Goal: Task Accomplishment & Management: Manage account settings

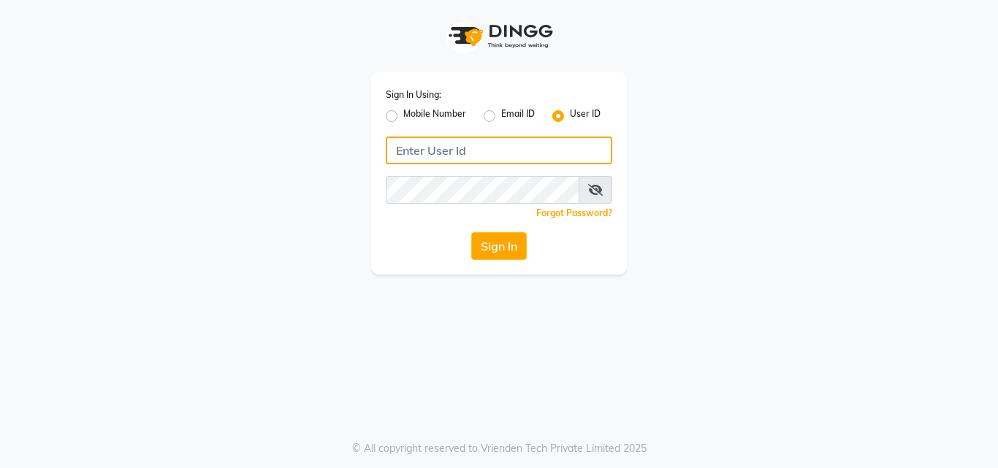
type input "thehairbar"
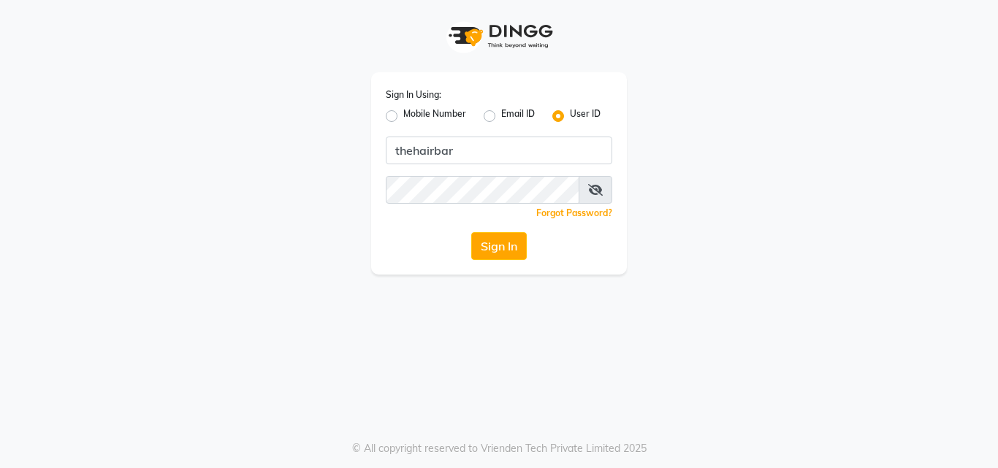
click at [598, 196] on span at bounding box center [595, 190] width 34 height 28
click at [596, 199] on span at bounding box center [595, 190] width 34 height 28
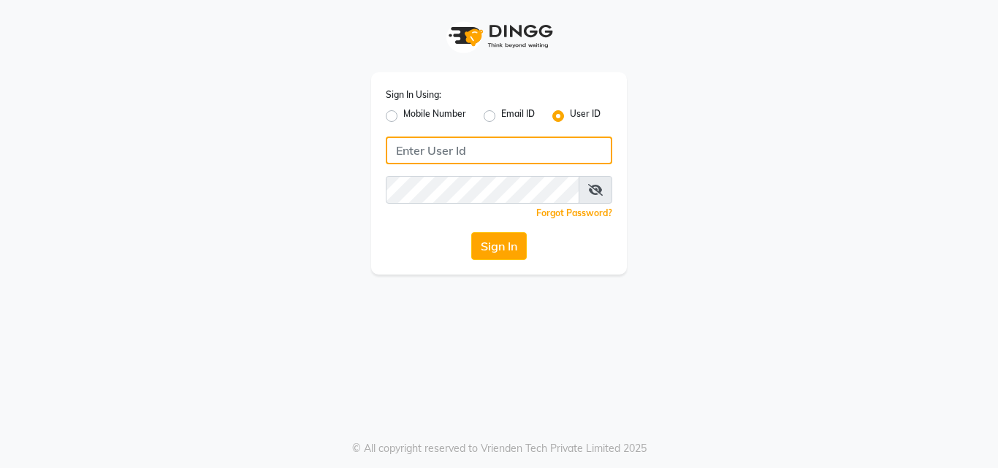
type input "thehairbar"
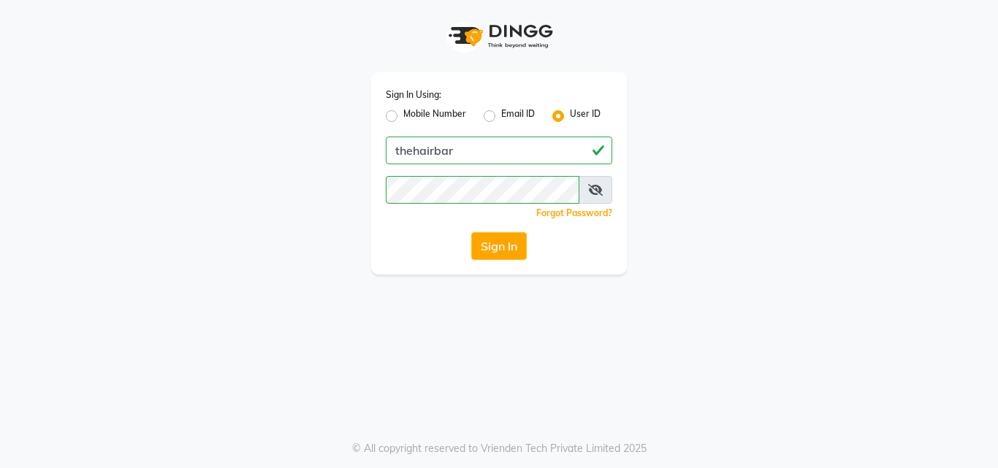
click at [597, 190] on icon at bounding box center [595, 190] width 15 height 12
click at [500, 254] on button "Sign In" at bounding box center [499, 246] width 56 height 28
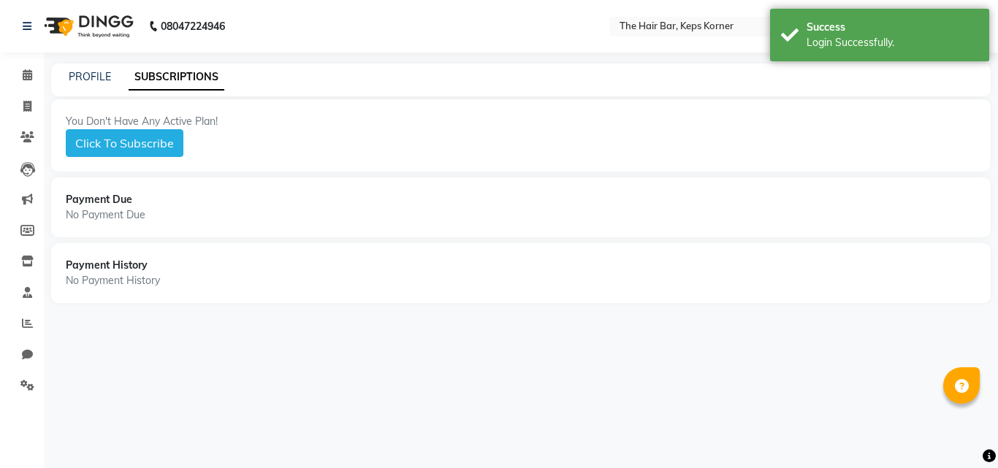
select select "en"
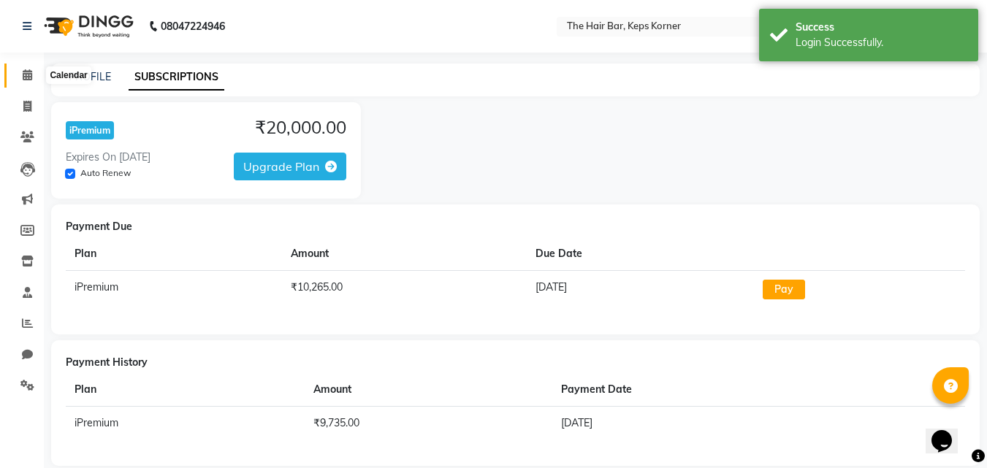
click at [26, 77] on icon at bounding box center [27, 74] width 9 height 11
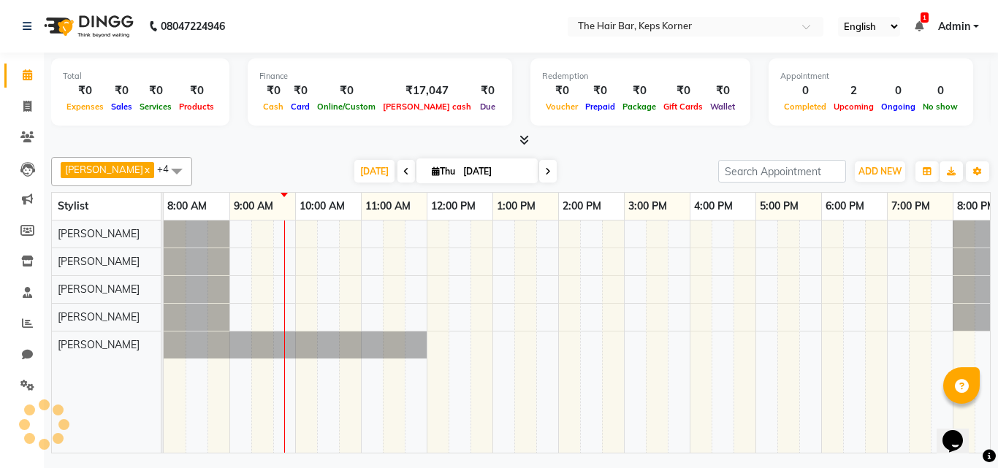
click at [397, 166] on span at bounding box center [406, 171] width 18 height 23
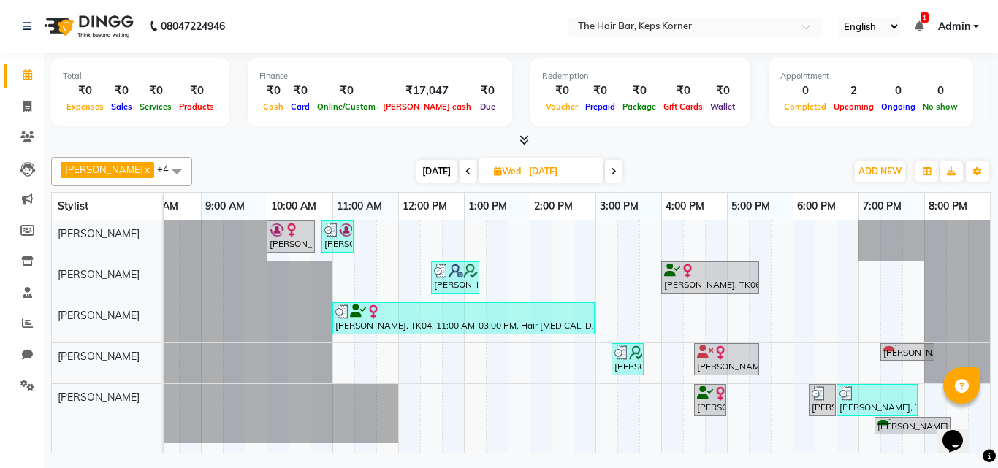
scroll to position [1, 39]
click at [611, 169] on icon at bounding box center [614, 171] width 6 height 9
type input "[DATE]"
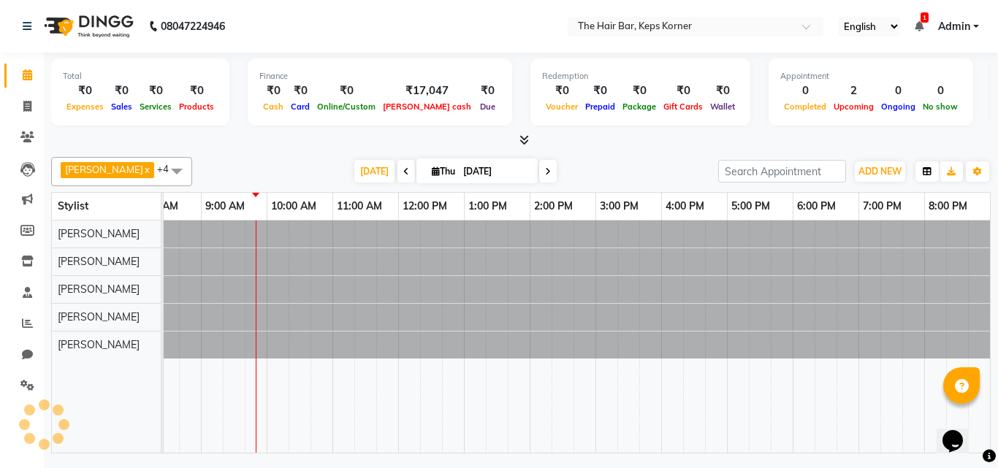
scroll to position [0, 0]
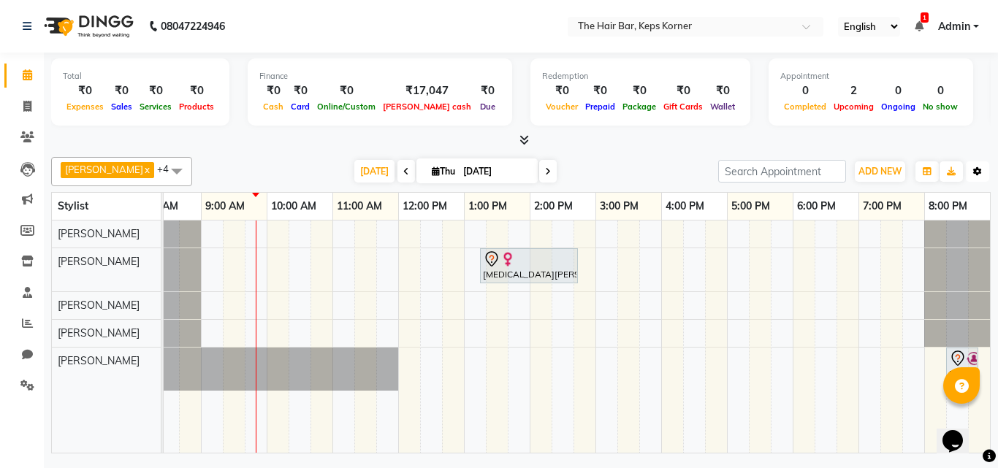
click at [981, 174] on button "Toggle Dropdown" at bounding box center [976, 171] width 23 height 20
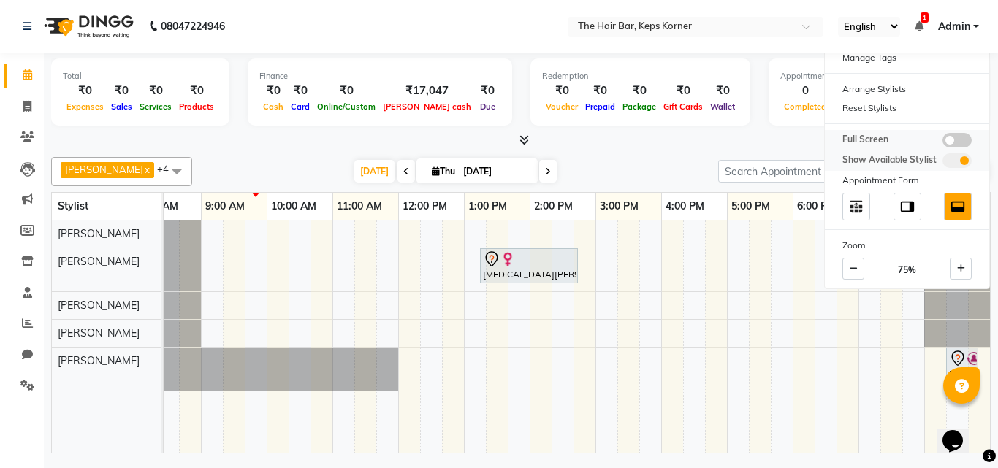
click at [966, 135] on span at bounding box center [956, 140] width 29 height 15
click at [942, 142] on input "checkbox" at bounding box center [942, 142] width 0 height 0
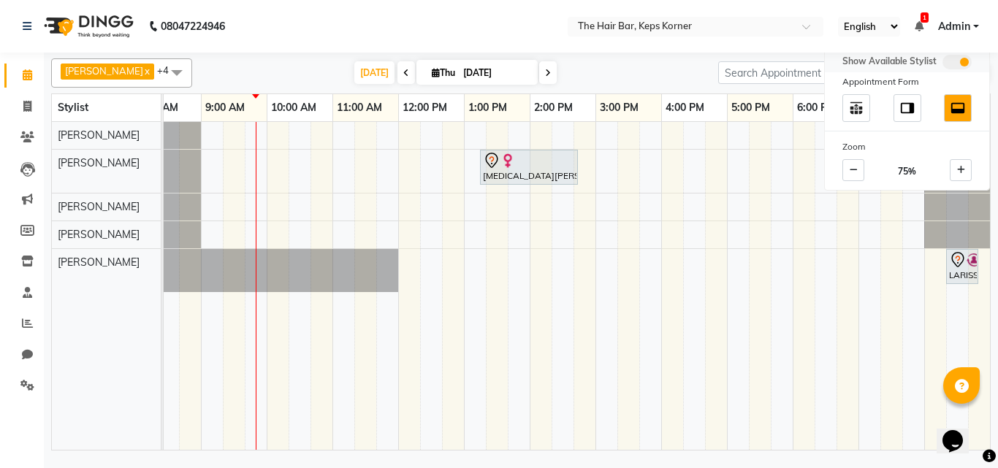
click at [948, 66] on span at bounding box center [956, 62] width 29 height 15
click at [942, 64] on input "checkbox" at bounding box center [942, 64] width 0 height 0
click at [642, 77] on div "[DATE] [DATE]" at bounding box center [454, 73] width 511 height 22
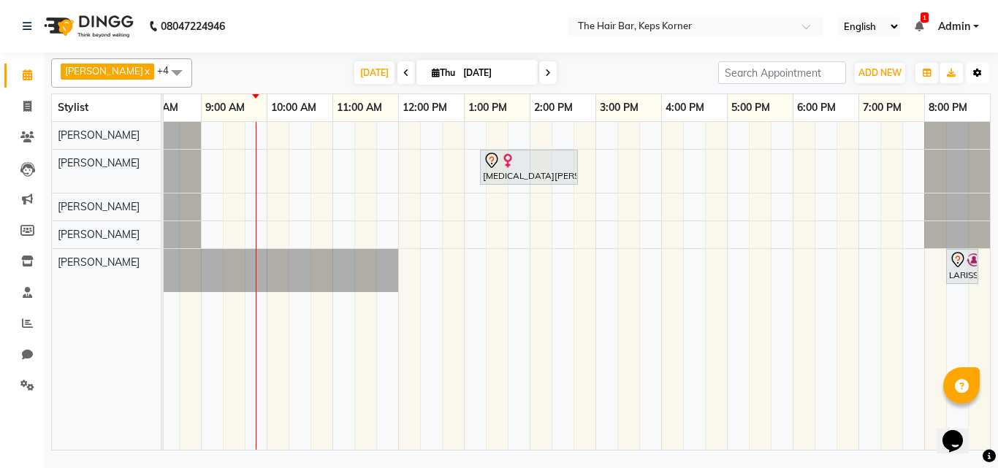
click at [984, 72] on button "Toggle Dropdown" at bounding box center [976, 73] width 23 height 20
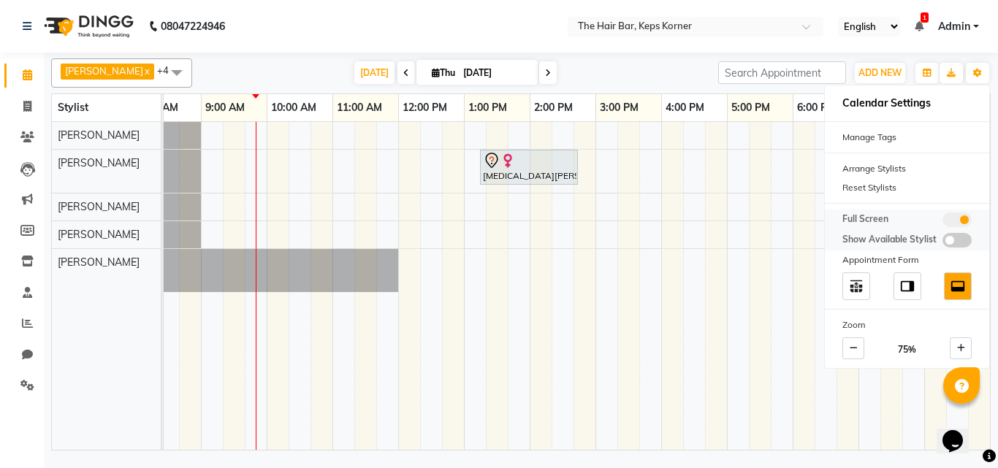
click at [949, 219] on span at bounding box center [956, 220] width 29 height 15
click at [942, 222] on input "checkbox" at bounding box center [942, 222] width 0 height 0
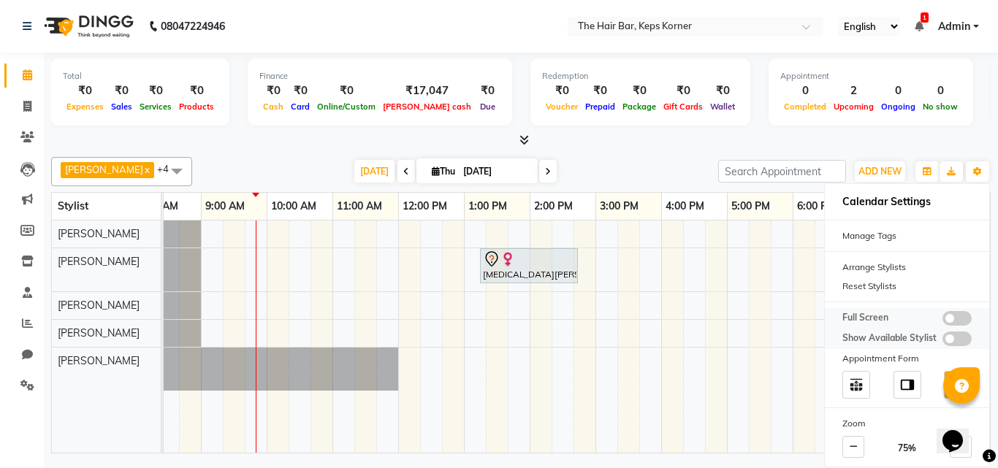
click at [963, 316] on span at bounding box center [956, 318] width 29 height 15
click at [942, 321] on input "checkbox" at bounding box center [942, 321] width 0 height 0
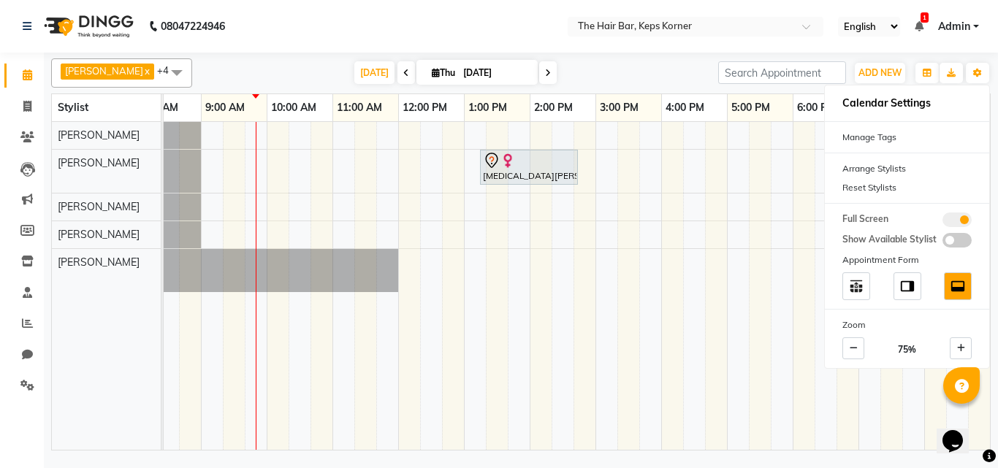
click at [651, 80] on div "[DATE] [DATE]" at bounding box center [454, 73] width 511 height 22
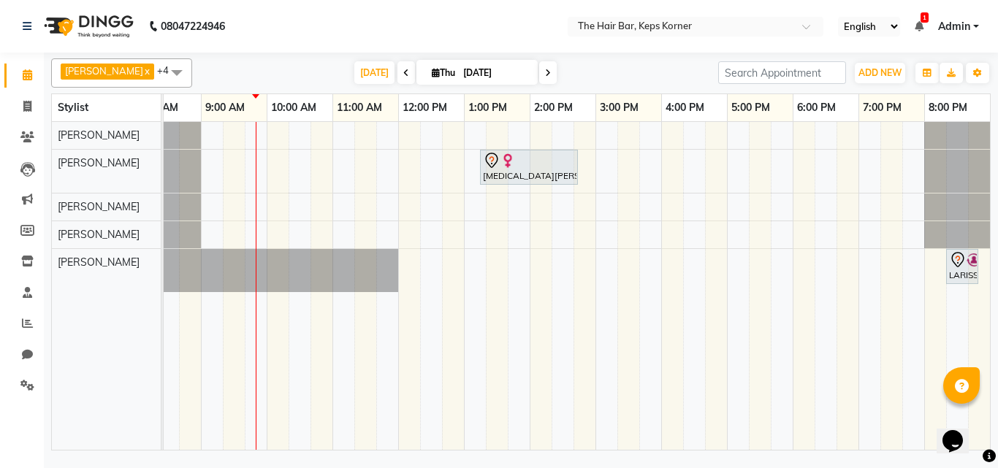
click at [162, 74] on span at bounding box center [176, 72] width 29 height 28
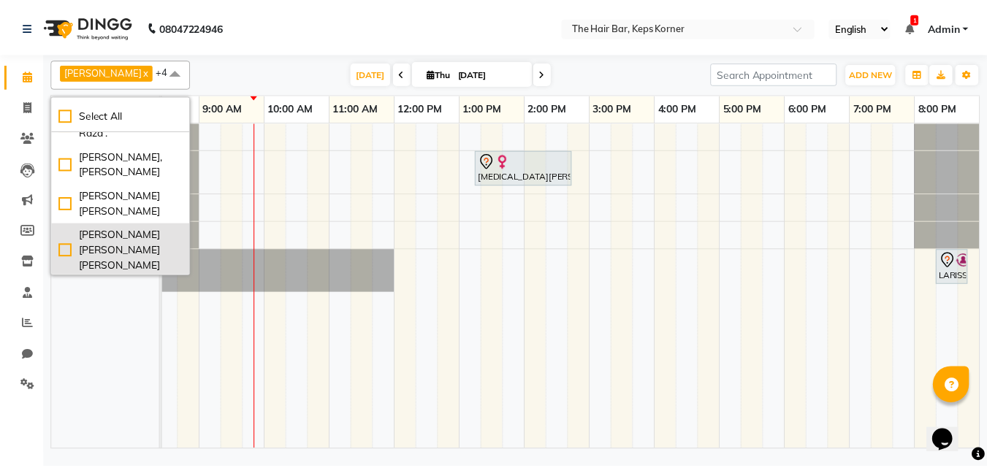
scroll to position [358, 0]
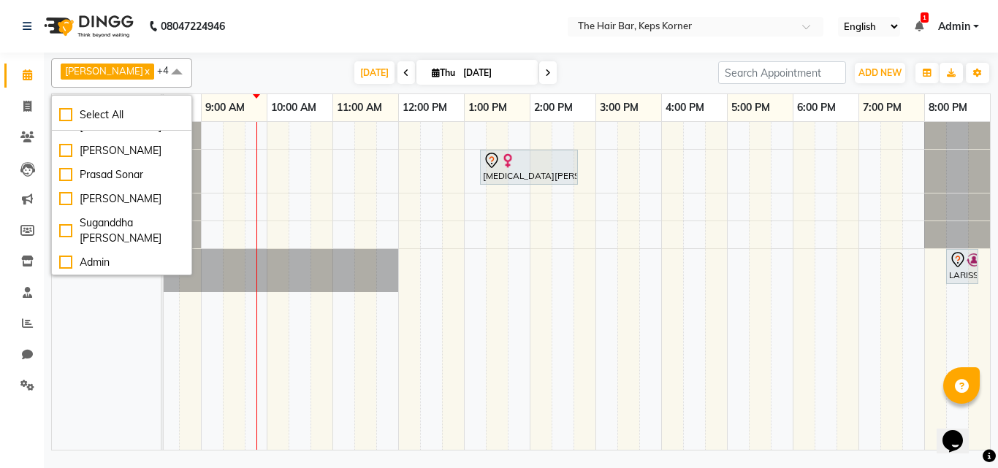
click at [246, 68] on div "[DATE] [DATE]" at bounding box center [454, 73] width 511 height 22
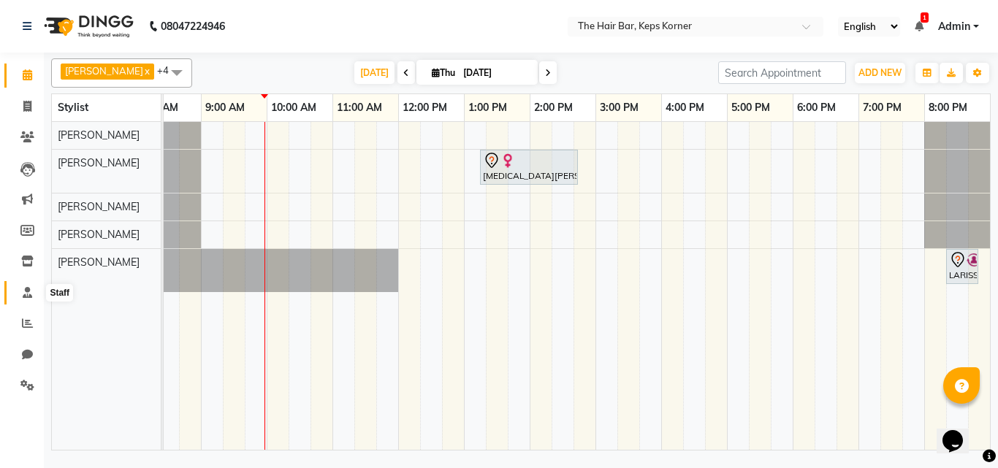
click at [31, 294] on icon at bounding box center [27, 292] width 9 height 11
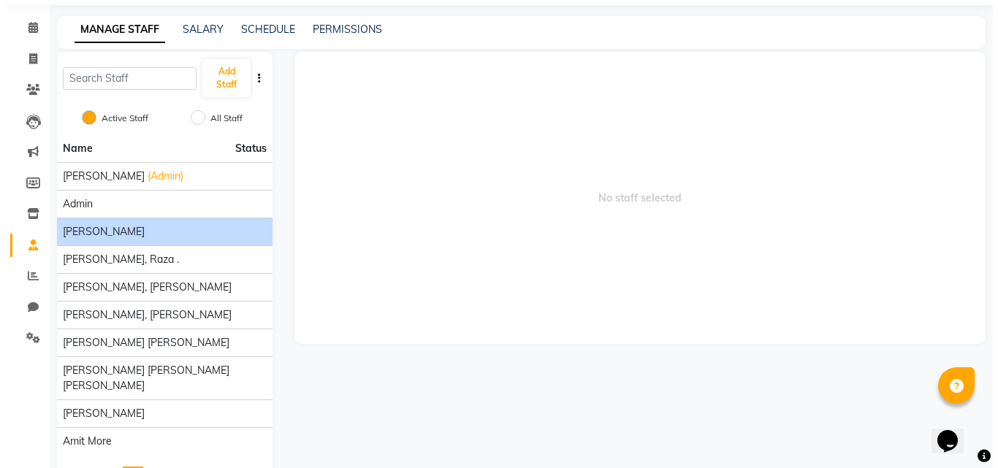
scroll to position [73, 0]
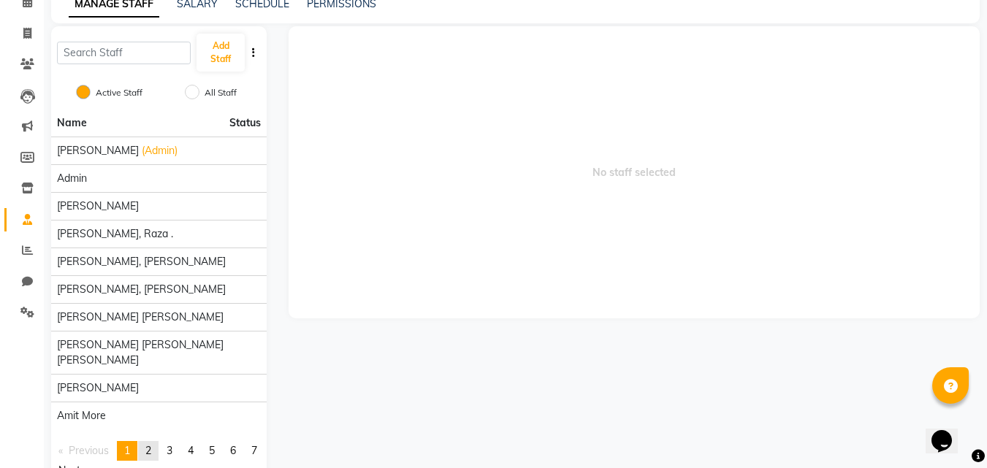
click at [150, 444] on span "2" at bounding box center [148, 450] width 6 height 13
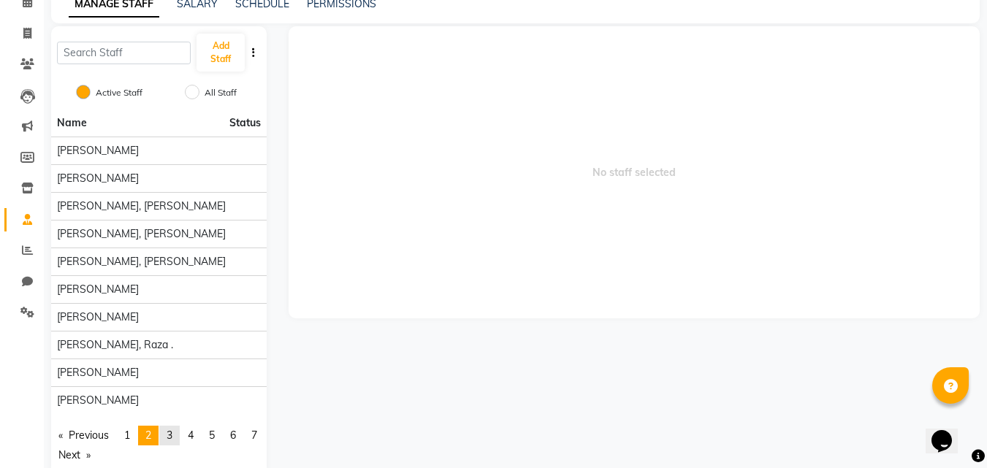
click at [172, 435] on span "3" at bounding box center [170, 435] width 6 height 13
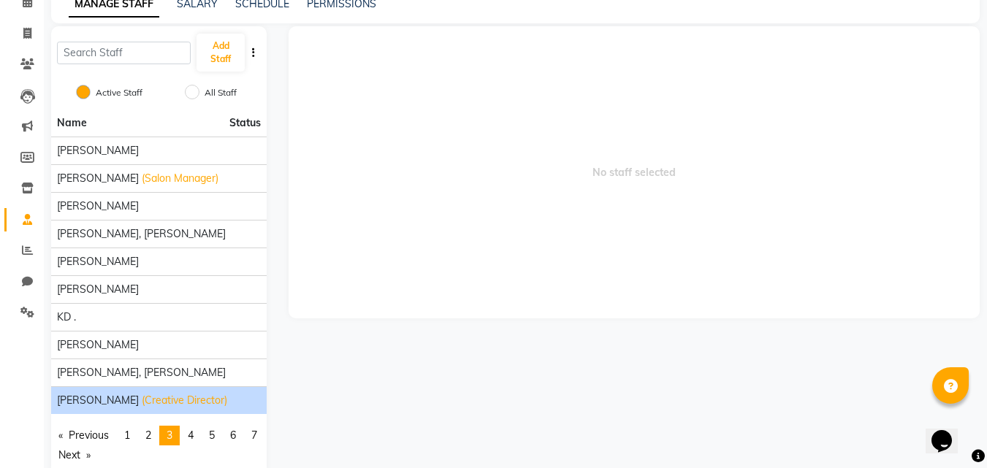
click at [142, 403] on span "(Creative Director)" at bounding box center [184, 400] width 85 height 15
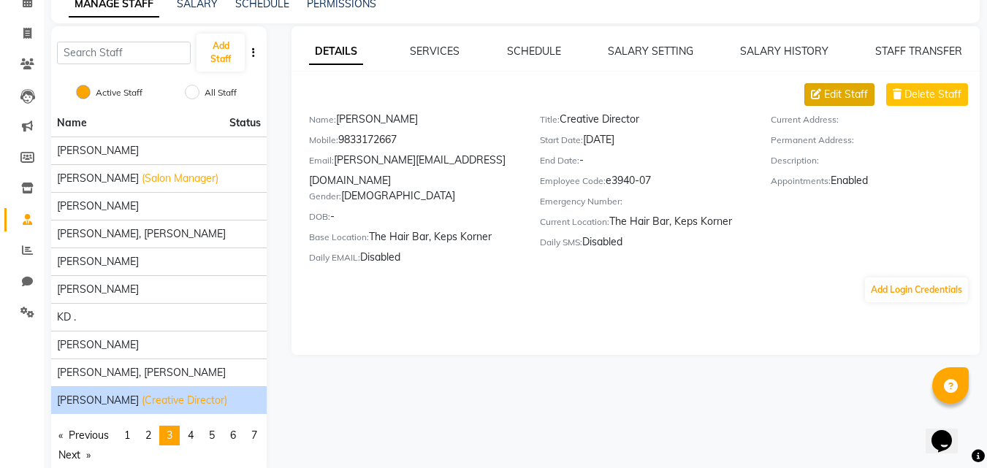
click at [859, 93] on span "Edit Staff" at bounding box center [846, 94] width 44 height 15
select select "[DEMOGRAPHIC_DATA]"
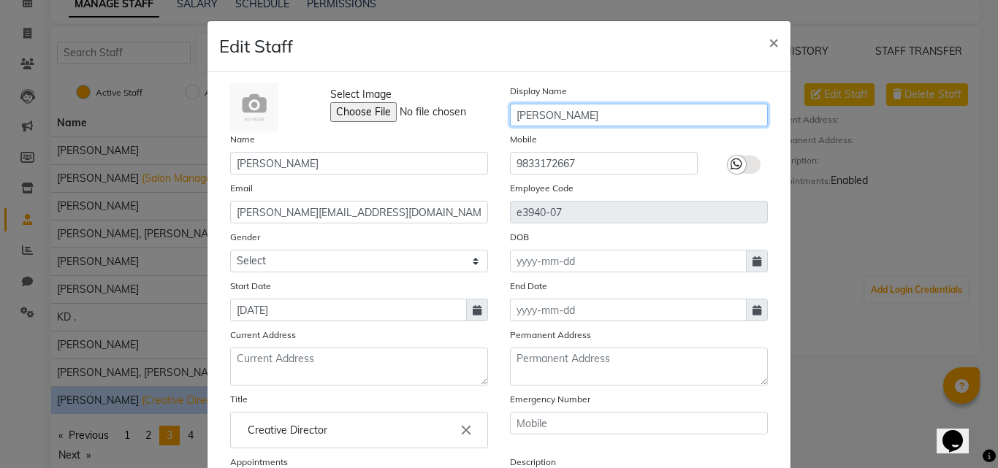
click at [526, 113] on input "[PERSON_NAME]" at bounding box center [639, 115] width 258 height 23
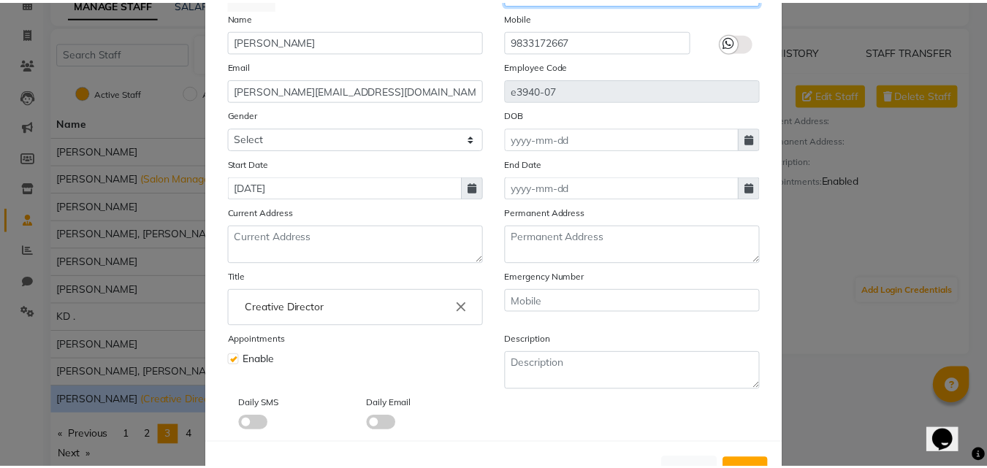
scroll to position [176, 0]
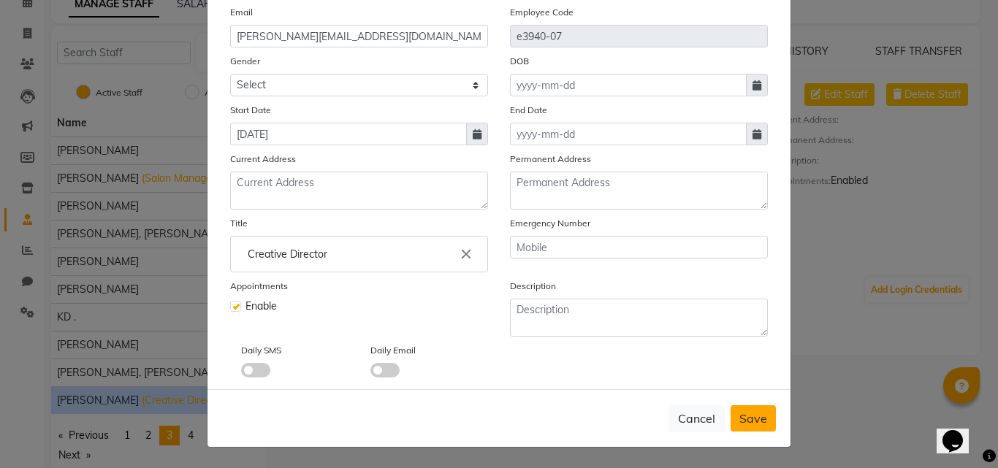
type input "[PERSON_NAME]"
click at [753, 413] on span "Save" at bounding box center [753, 418] width 28 height 15
select select
checkbox input "false"
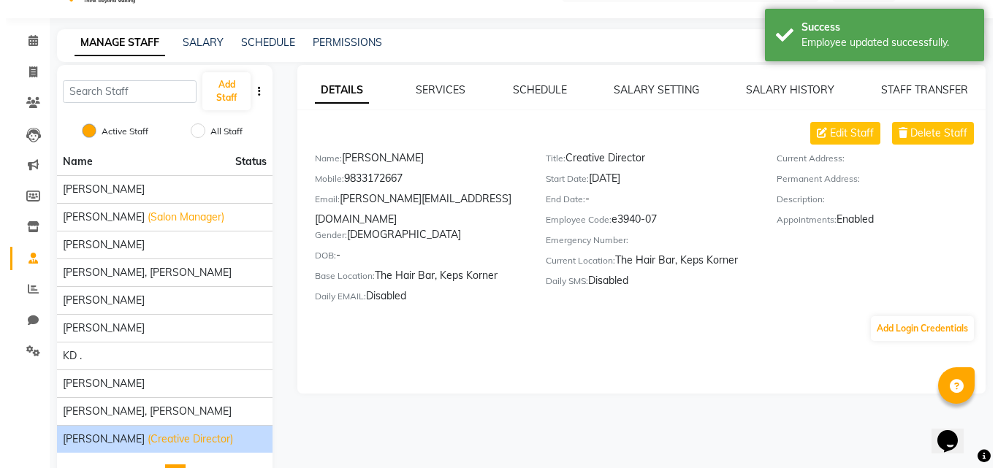
scroll to position [0, 0]
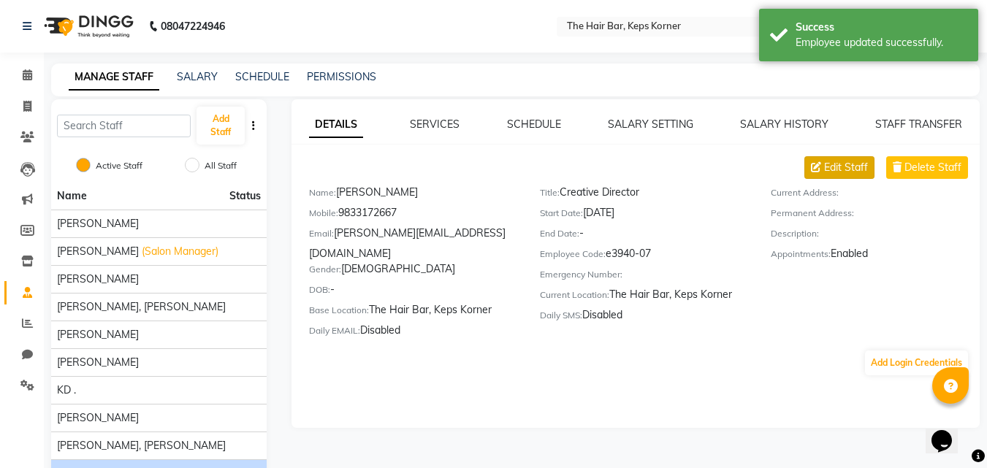
click at [848, 169] on span "Edit Staff" at bounding box center [846, 167] width 44 height 15
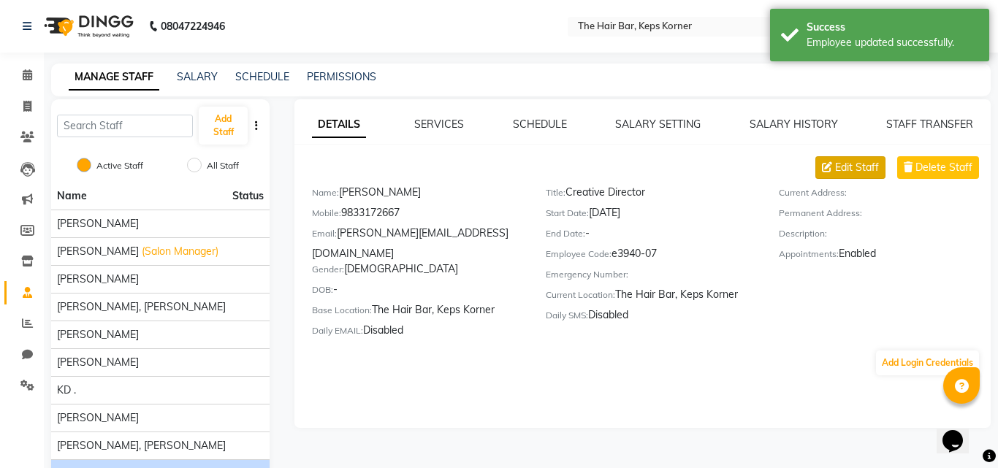
select select "[DEMOGRAPHIC_DATA]"
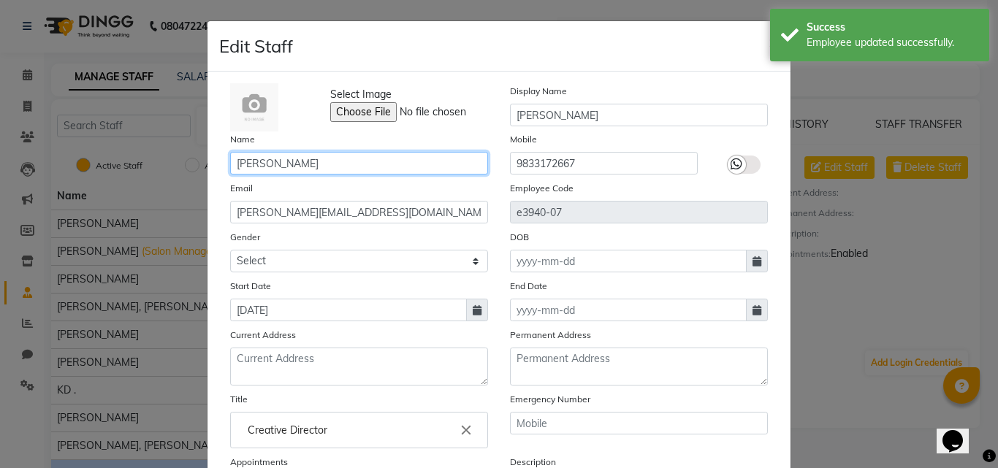
click at [245, 163] on input "[PERSON_NAME]" at bounding box center [359, 163] width 258 height 23
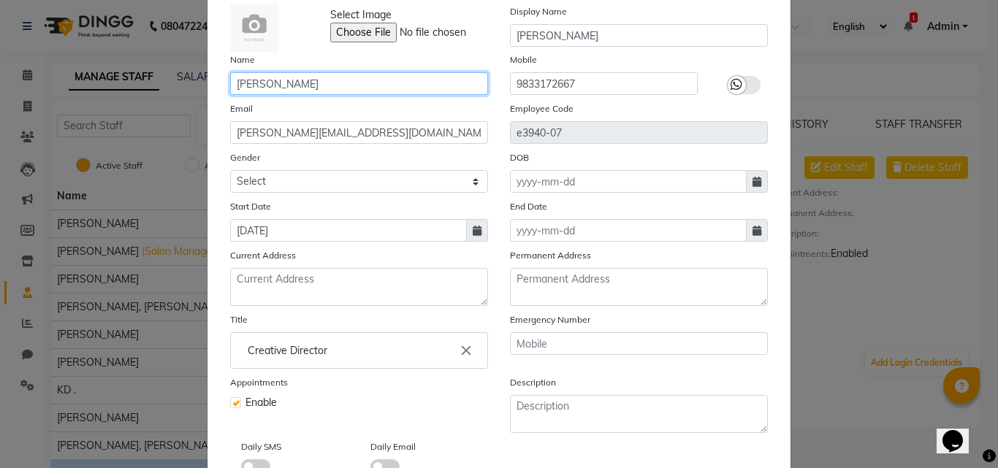
scroll to position [176, 0]
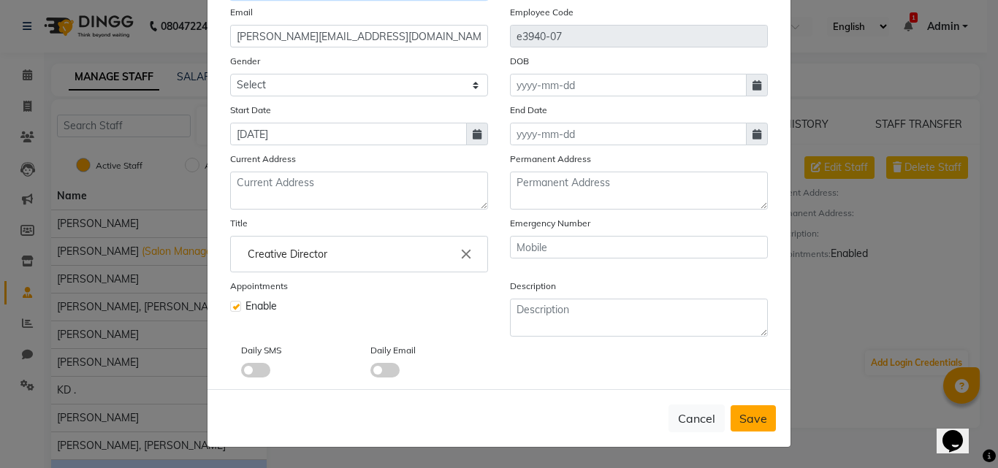
type input "[PERSON_NAME]"
click at [761, 415] on span "Save" at bounding box center [753, 418] width 28 height 15
select select
checkbox input "false"
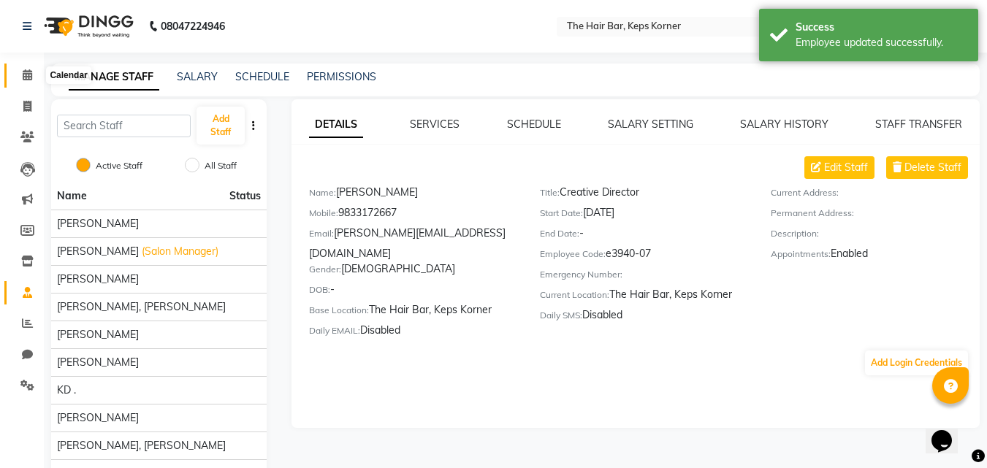
click at [28, 80] on icon at bounding box center [27, 74] width 9 height 11
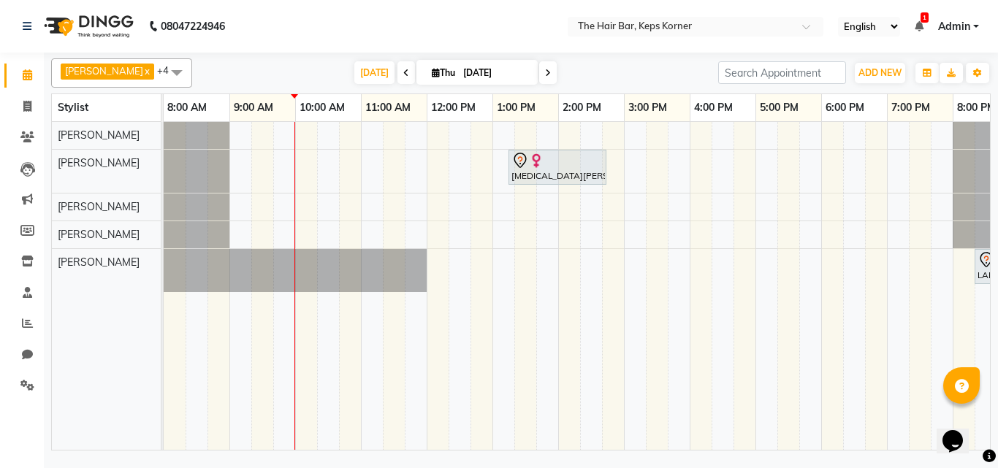
scroll to position [0, 28]
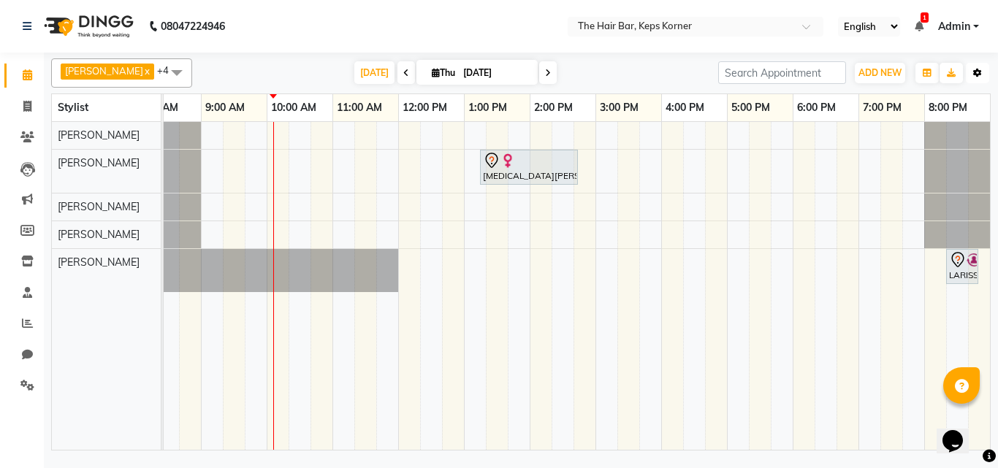
click at [974, 78] on button "Toggle Dropdown" at bounding box center [976, 73] width 23 height 20
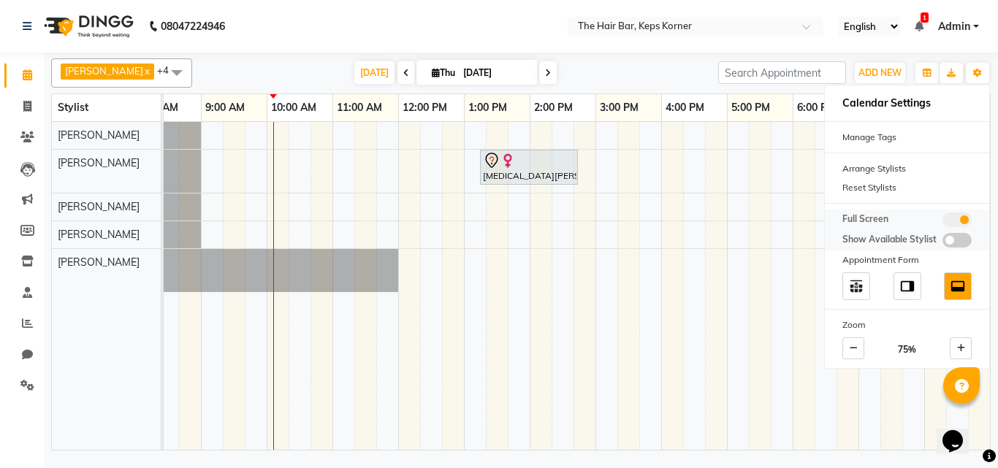
click at [960, 223] on span at bounding box center [956, 220] width 29 height 15
click at [942, 222] on input "checkbox" at bounding box center [942, 222] width 0 height 0
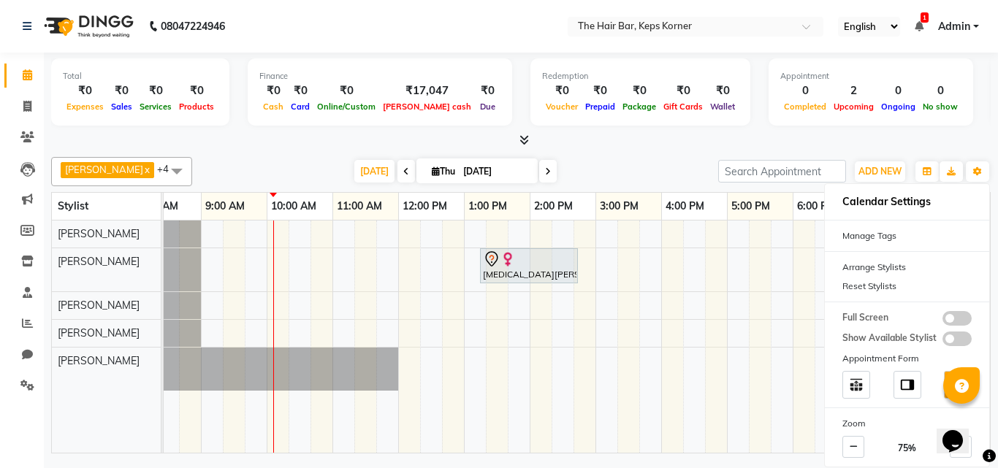
click at [397, 168] on span at bounding box center [406, 171] width 18 height 23
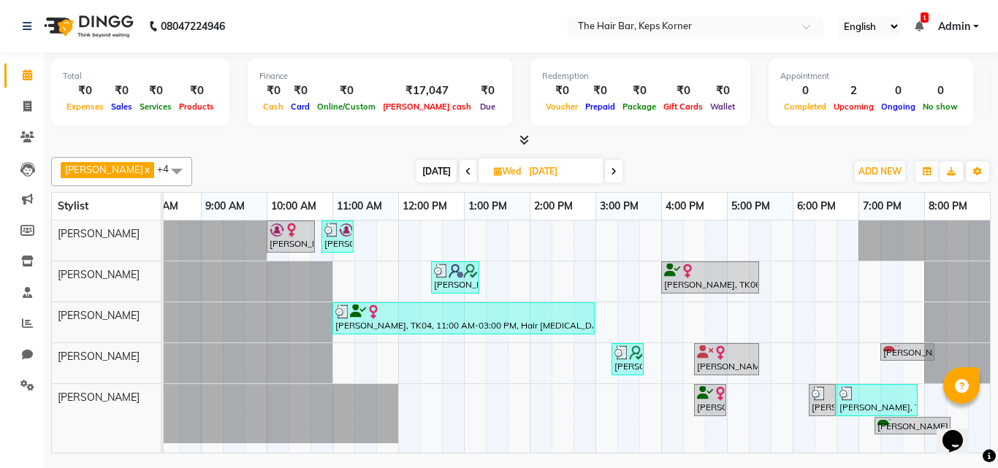
click at [611, 174] on icon at bounding box center [614, 171] width 6 height 9
type input "[DATE]"
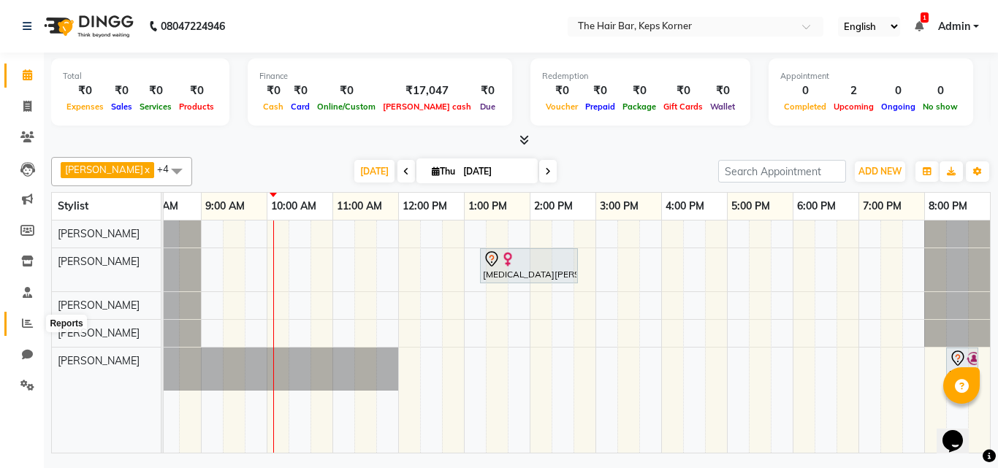
click at [23, 325] on icon at bounding box center [27, 323] width 11 height 11
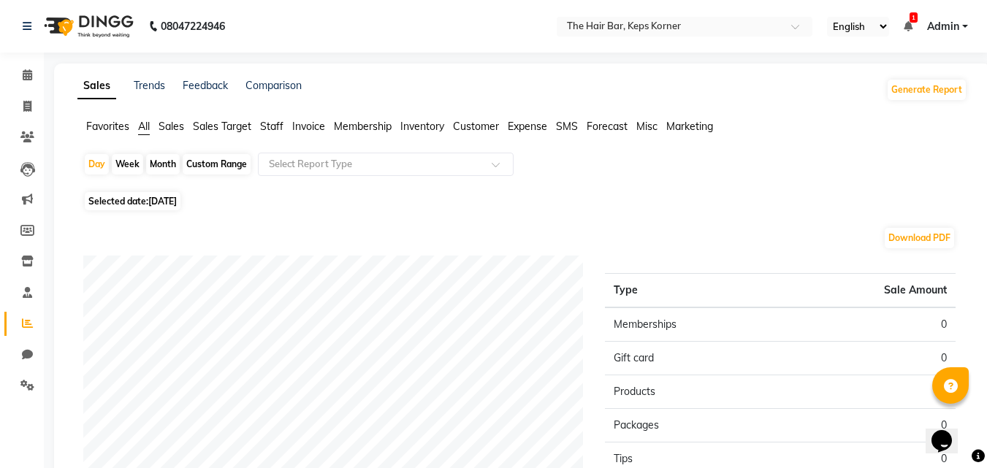
click at [183, 123] on span "Sales" at bounding box center [171, 126] width 26 height 13
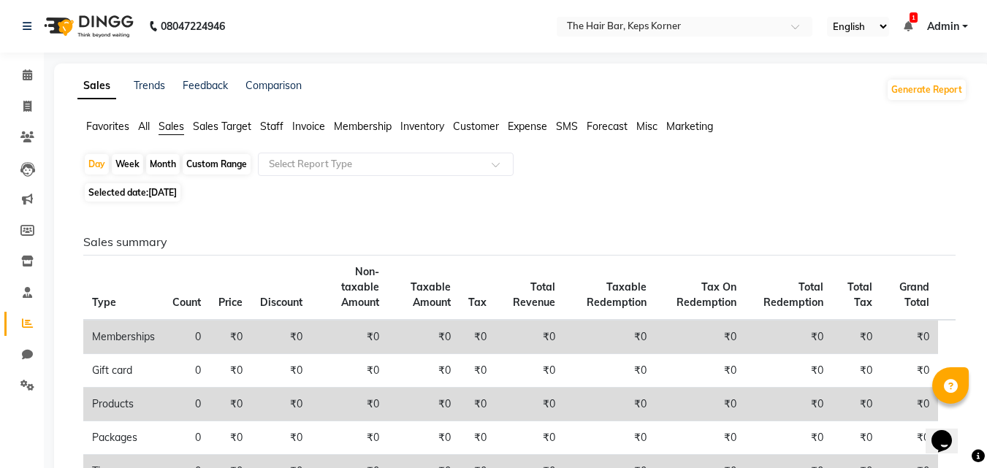
drag, startPoint x: 189, startPoint y: 191, endPoint x: 194, endPoint y: 204, distance: 14.1
click at [177, 191] on span "[DATE]" at bounding box center [162, 192] width 28 height 11
select select "10"
select select "2025"
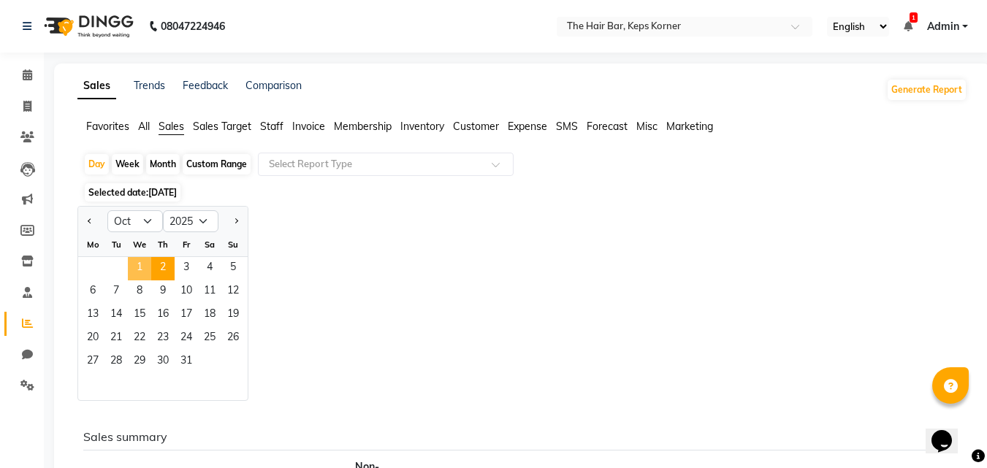
click at [137, 272] on span "1" at bounding box center [139, 268] width 23 height 23
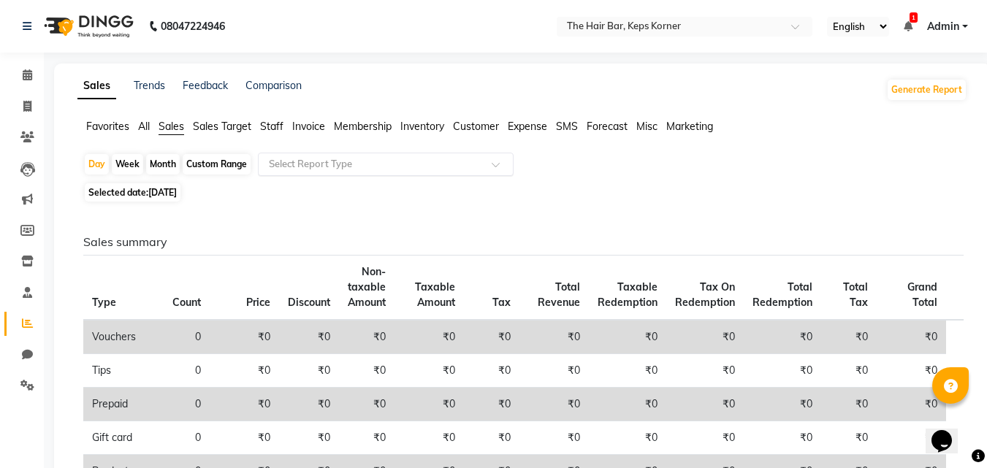
click at [427, 164] on input "text" at bounding box center [371, 164] width 210 height 15
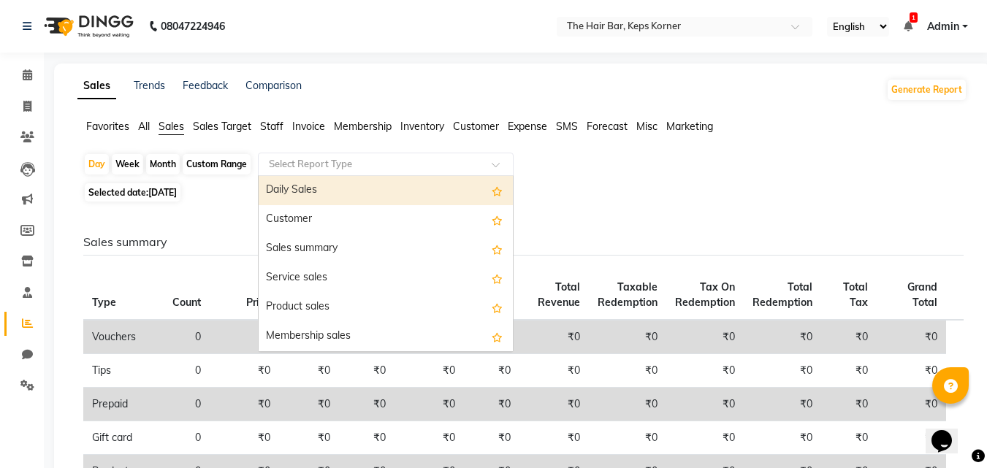
click at [331, 194] on div "Daily Sales" at bounding box center [386, 190] width 254 height 29
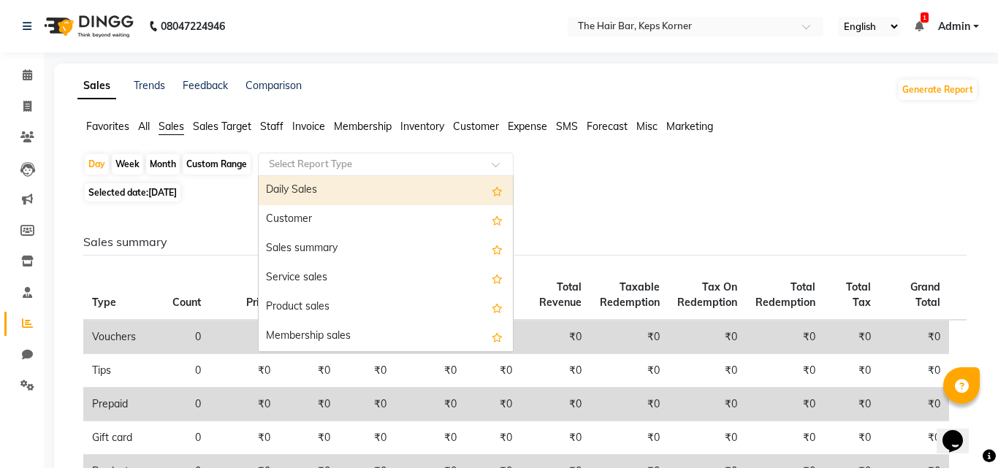
select select "full_report"
select select "csv"
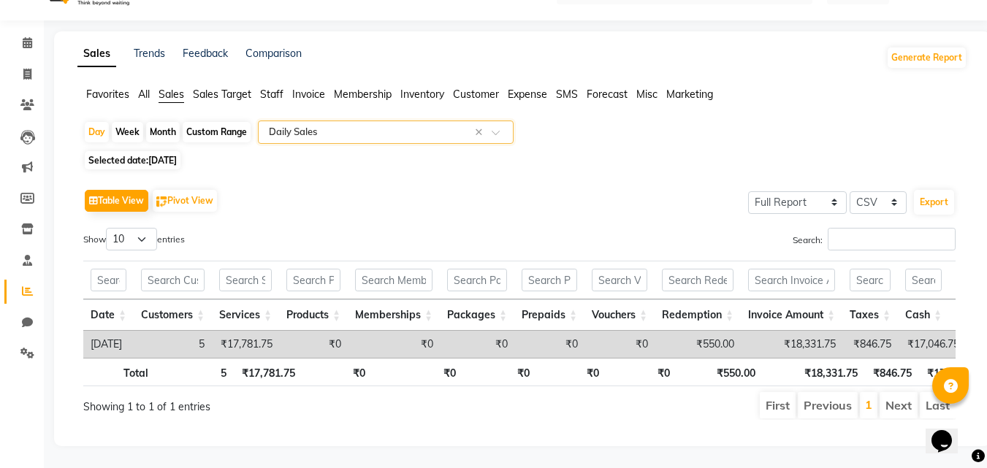
scroll to position [0, 11]
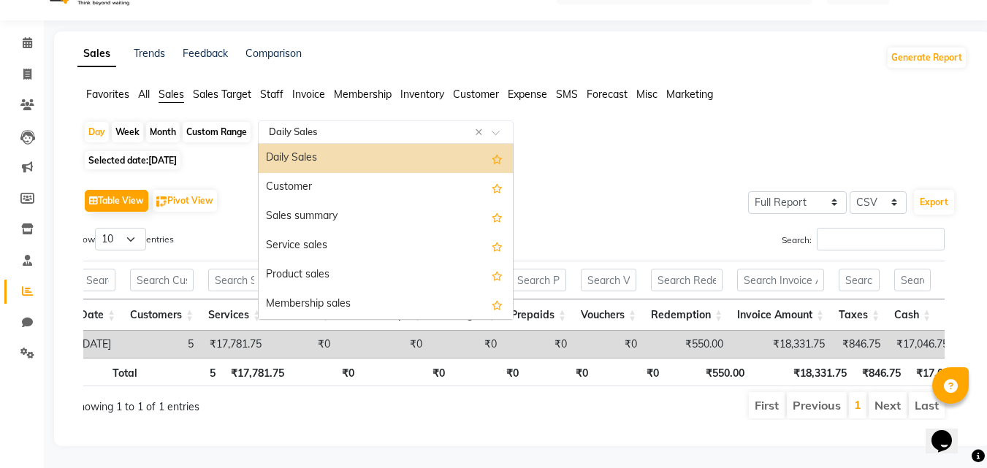
click at [367, 125] on input "text" at bounding box center [371, 132] width 210 height 15
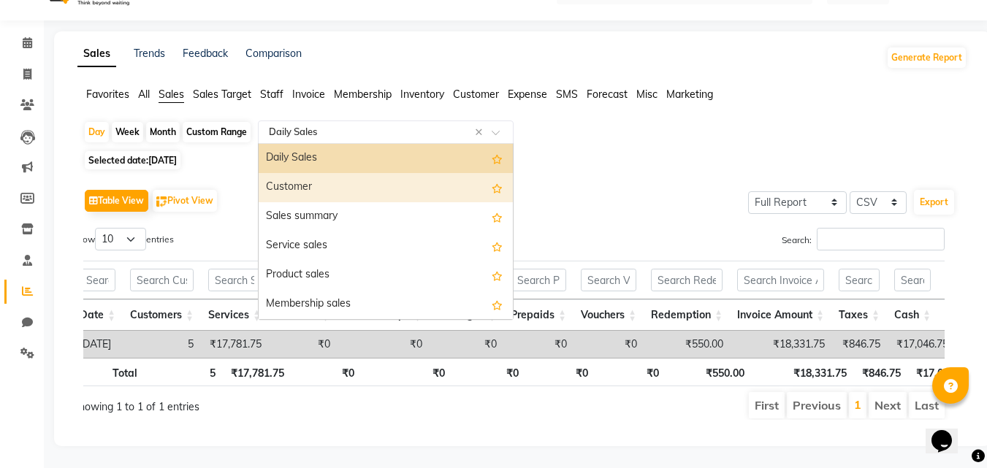
click at [342, 173] on div "Customer" at bounding box center [386, 187] width 254 height 29
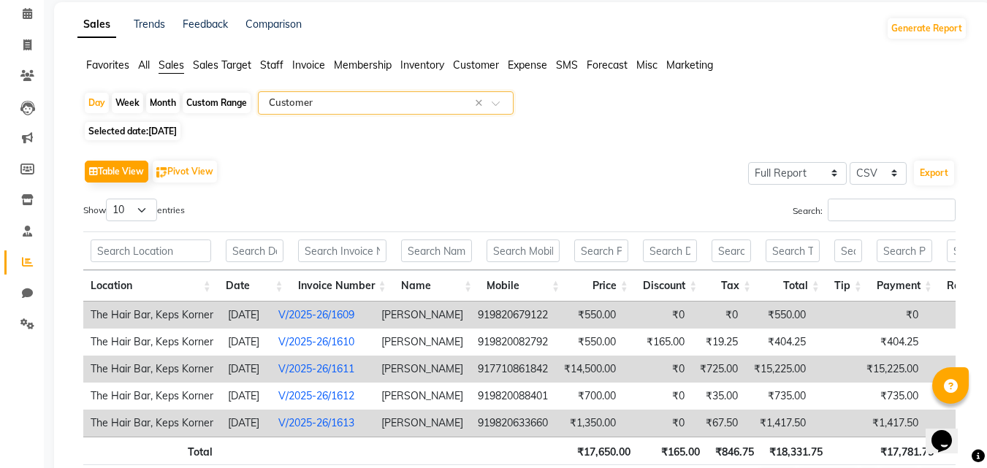
scroll to position [16, 0]
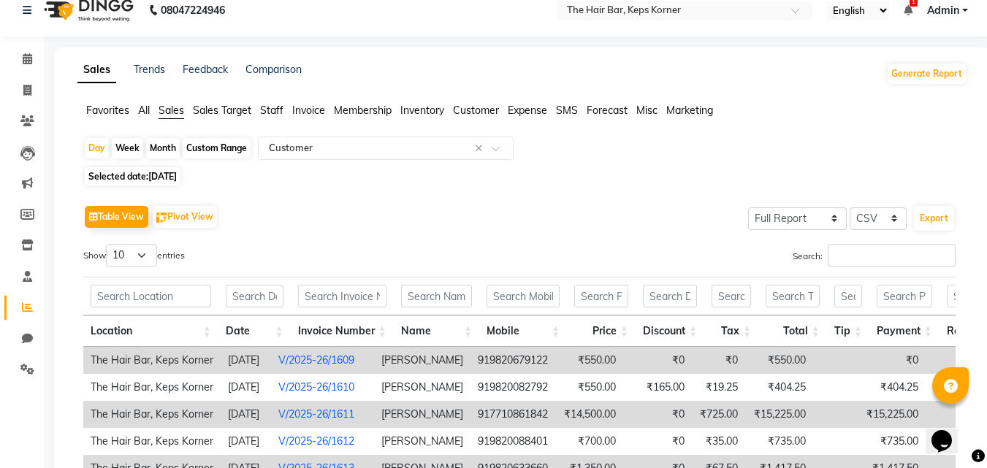
click at [146, 116] on span "All" at bounding box center [144, 110] width 12 height 13
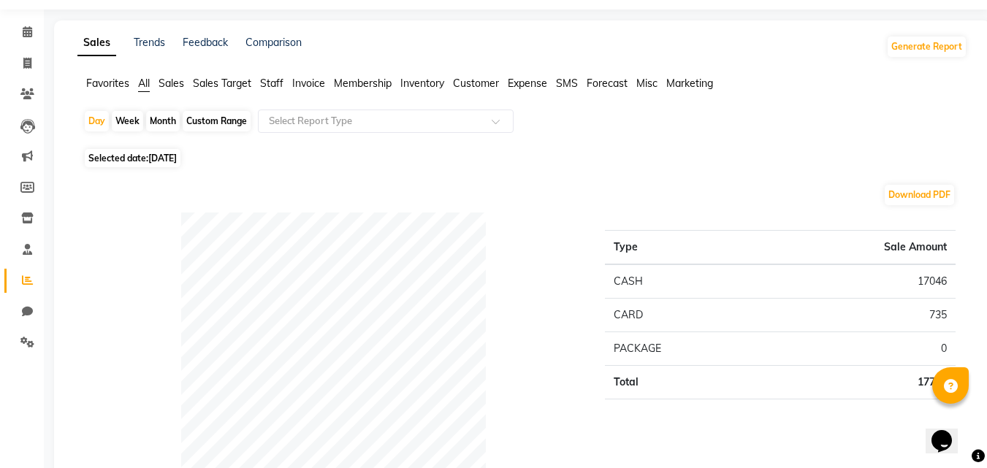
scroll to position [0, 0]
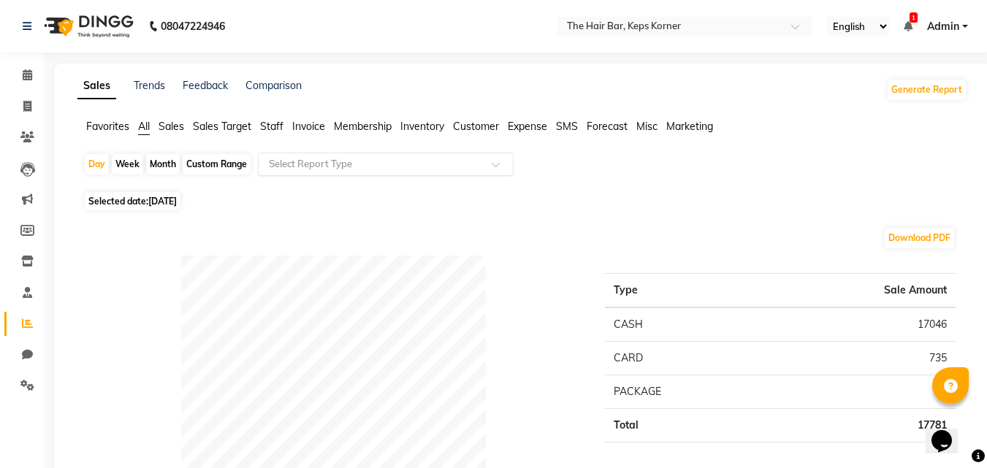
click at [356, 164] on input "text" at bounding box center [371, 164] width 210 height 15
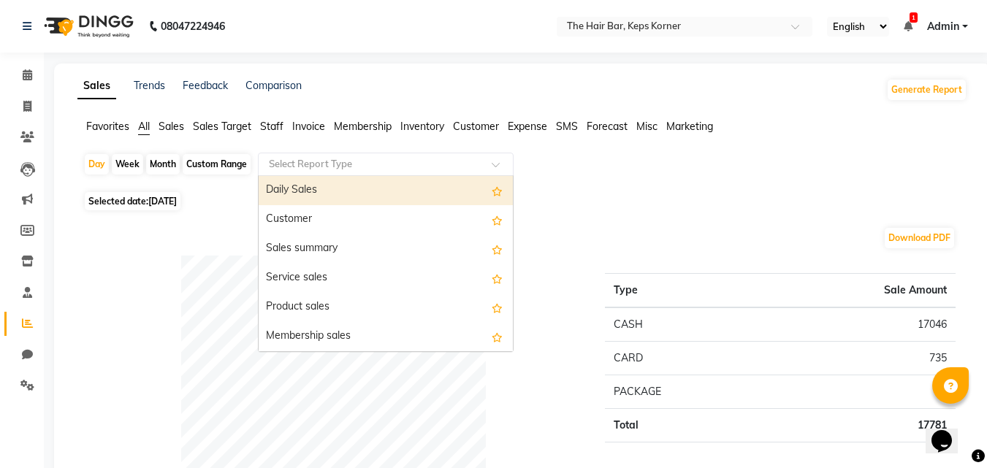
click at [619, 174] on div "Day Week Month Custom Range Select Report Type Daily Sales Customer Sales summa…" at bounding box center [522, 170] width 878 height 35
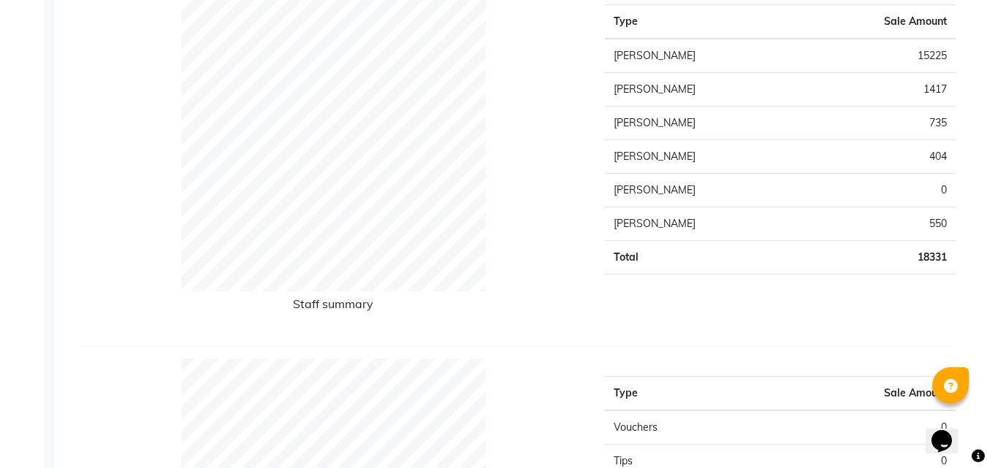
scroll to position [584, 0]
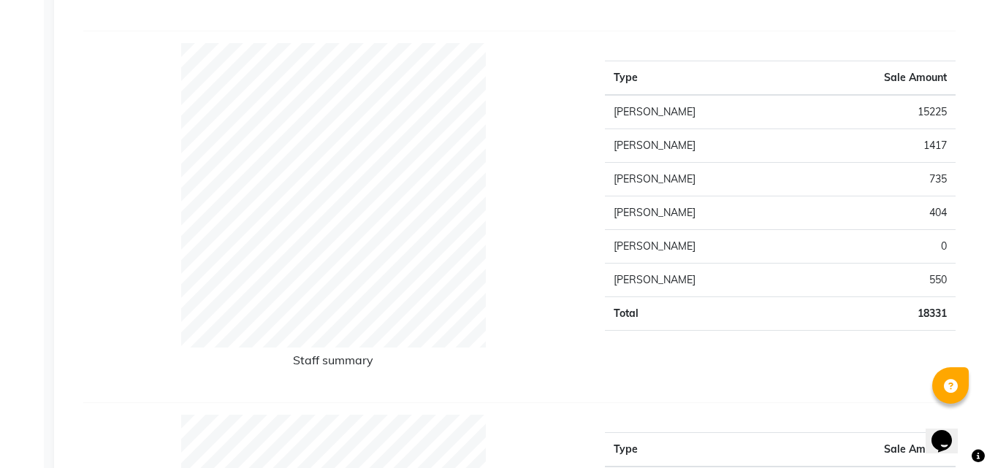
click at [634, 110] on td "[PERSON_NAME]" at bounding box center [702, 112] width 194 height 34
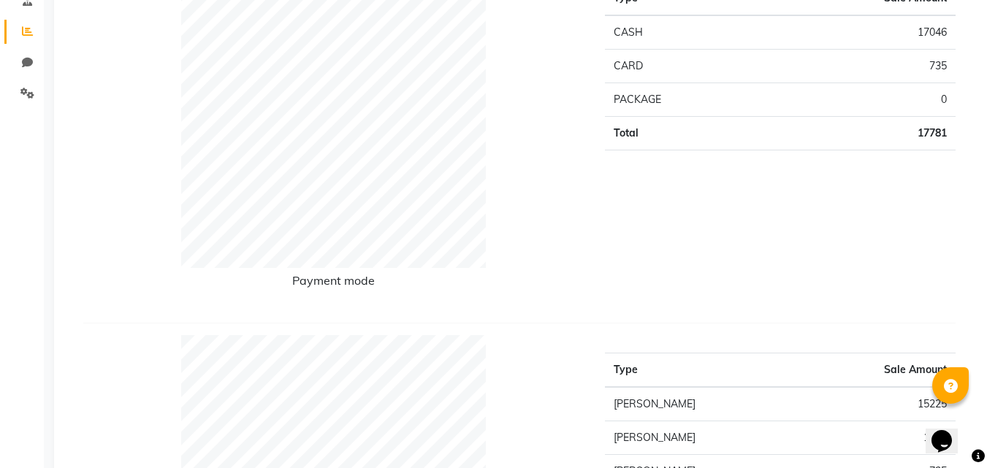
scroll to position [0, 0]
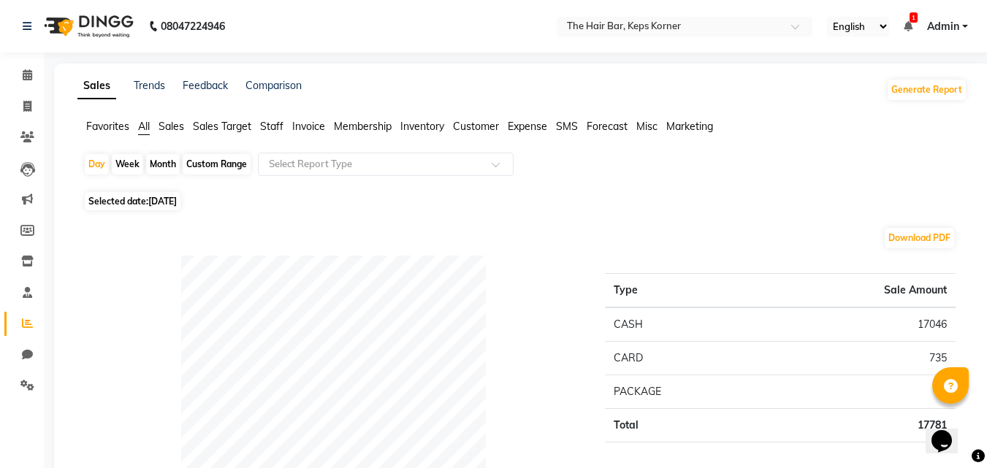
click at [269, 126] on span "Staff" at bounding box center [271, 126] width 23 height 13
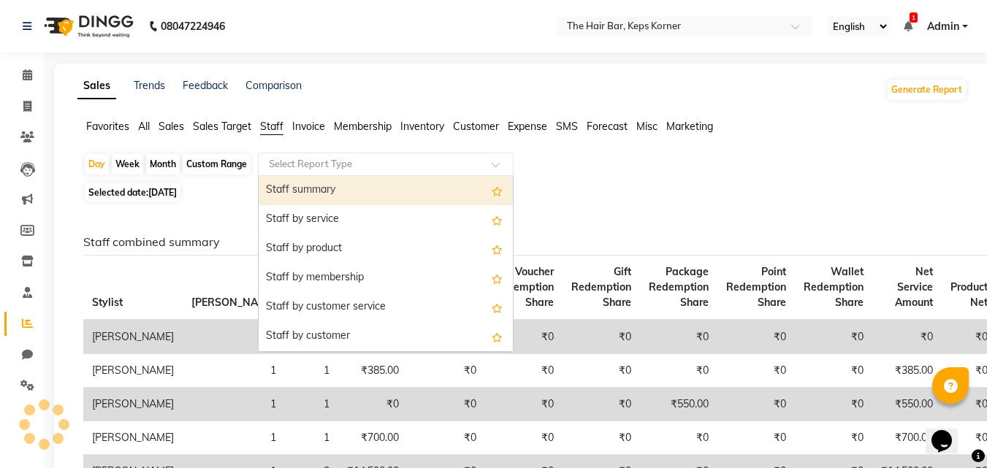
click at [382, 169] on input "text" at bounding box center [371, 164] width 210 height 15
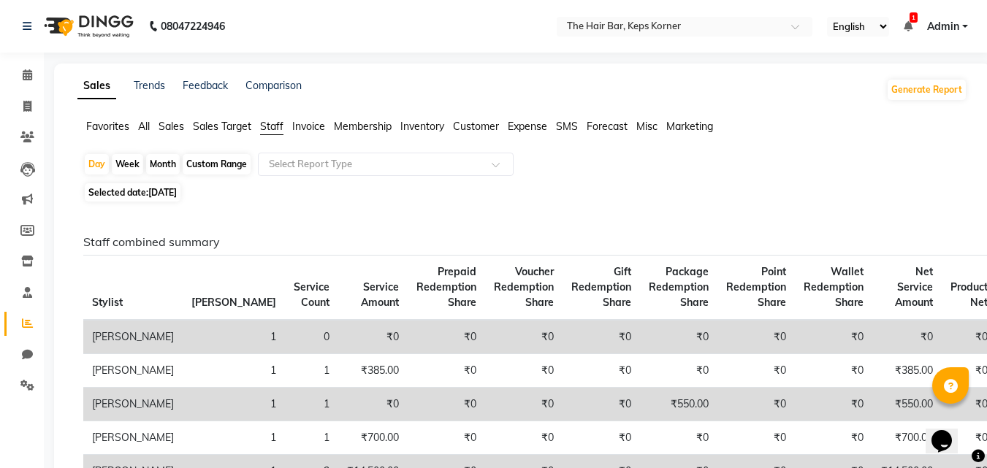
click at [621, 168] on div "Day Week Month Custom Range Select Report Type" at bounding box center [522, 166] width 878 height 26
click at [341, 163] on input "text" at bounding box center [371, 164] width 210 height 15
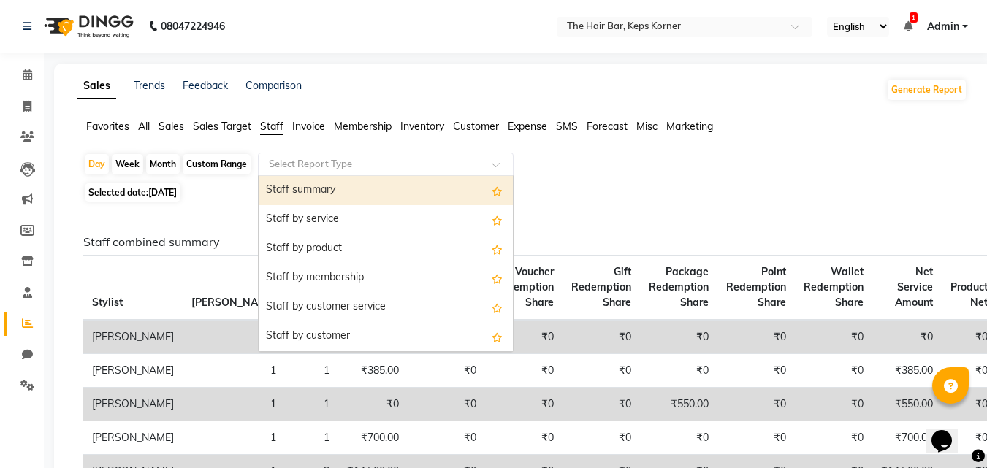
click at [342, 188] on div "Staff summary" at bounding box center [386, 190] width 254 height 29
select select "full_report"
select select "csv"
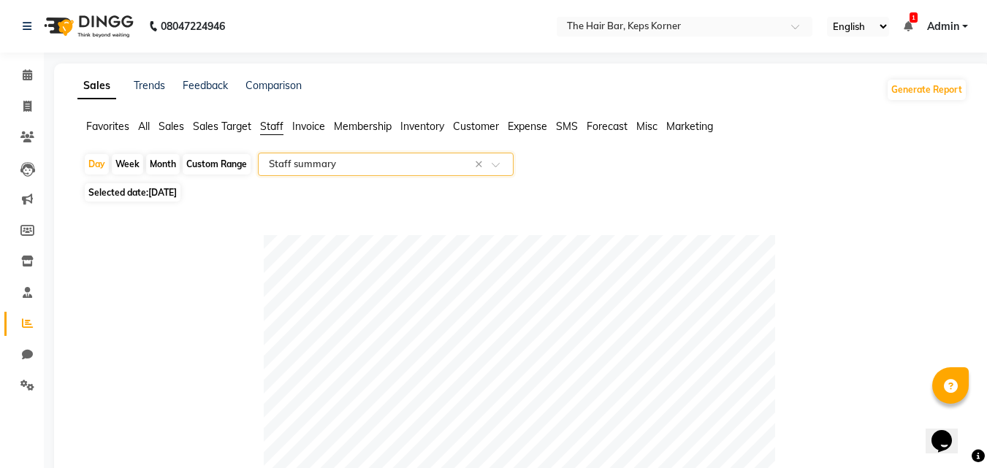
click at [399, 166] on input "text" at bounding box center [371, 164] width 210 height 15
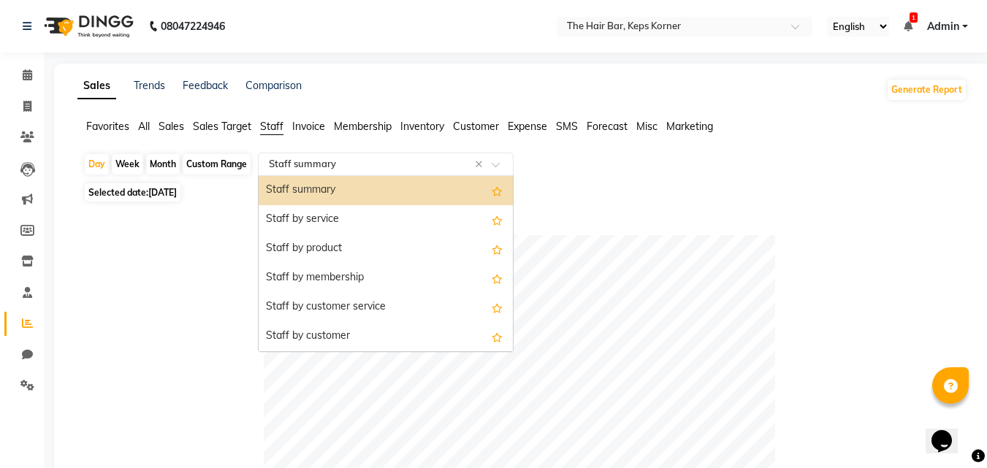
click at [401, 185] on div "Staff summary" at bounding box center [386, 190] width 254 height 29
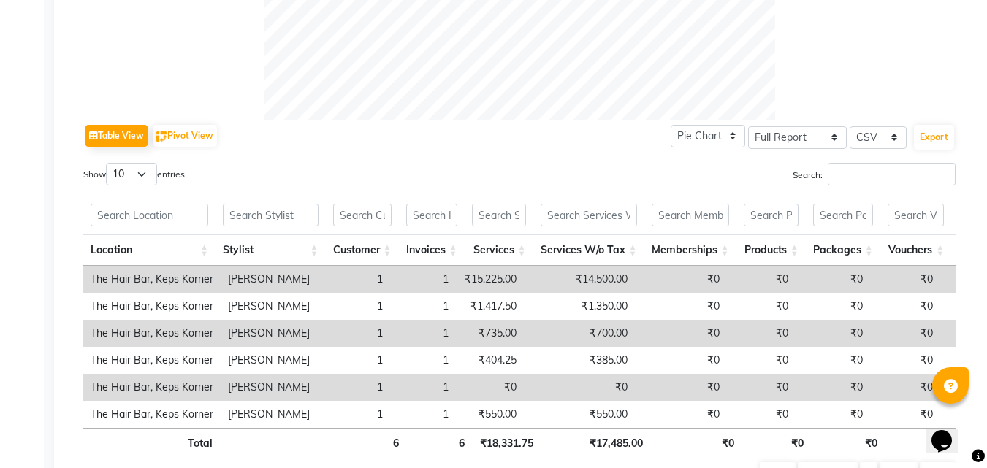
scroll to position [657, 0]
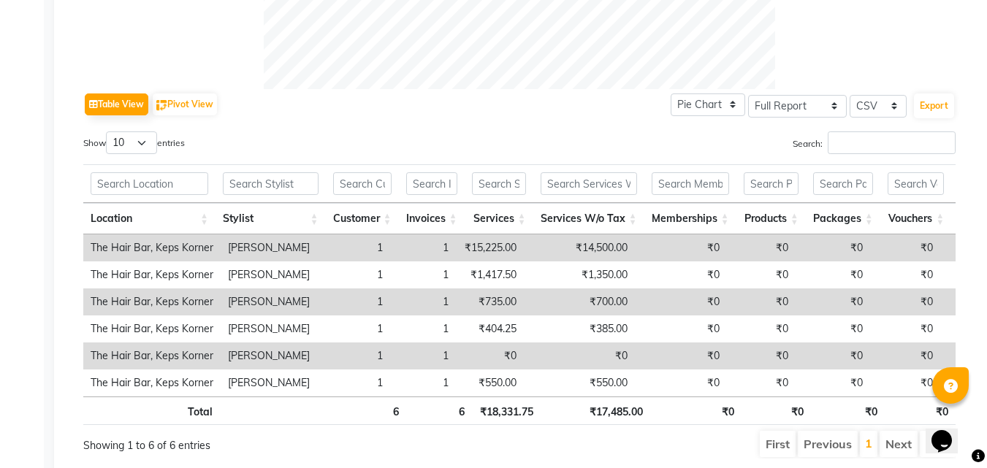
click at [449, 242] on td "1" at bounding box center [423, 247] width 66 height 27
click at [524, 253] on td "₹15,225.00" at bounding box center [490, 247] width 68 height 27
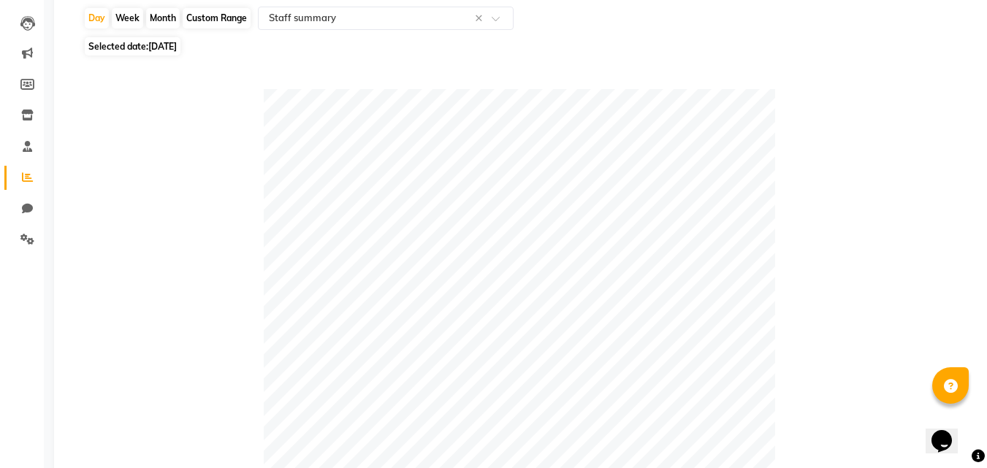
scroll to position [0, 0]
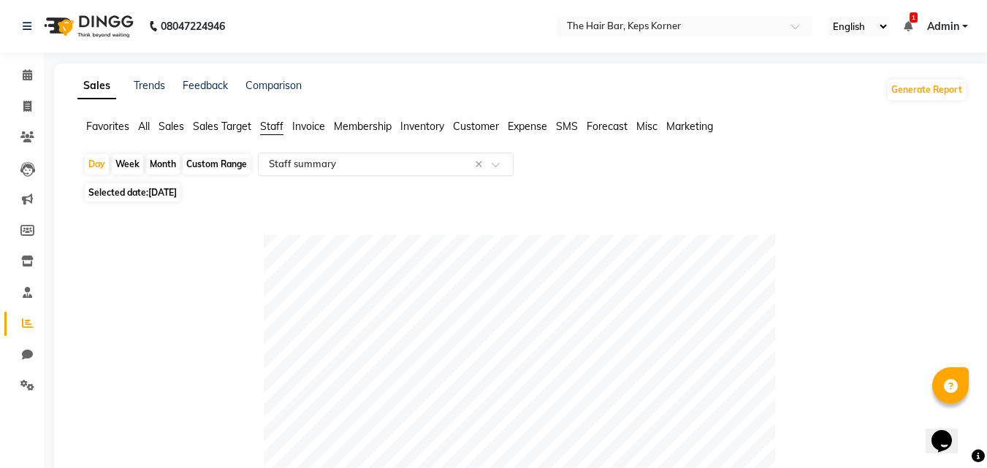
click at [332, 169] on input "text" at bounding box center [371, 164] width 210 height 15
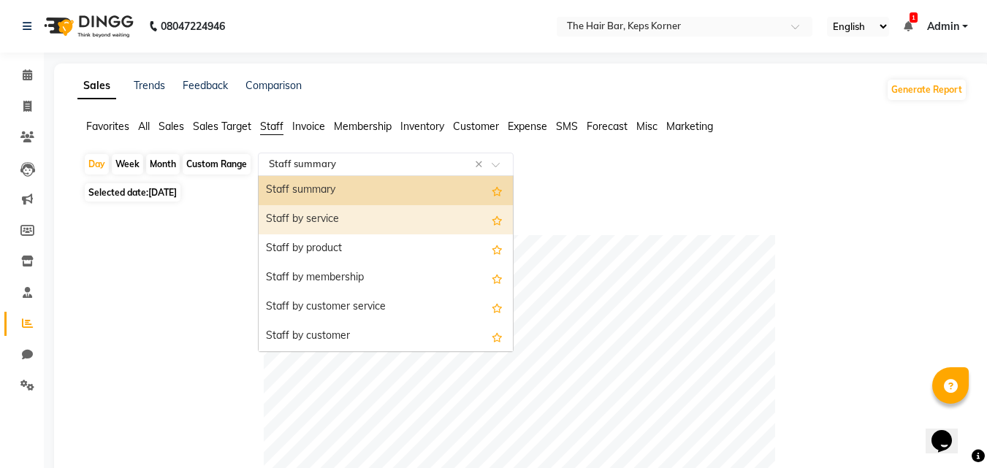
click at [343, 222] on div "Staff by service" at bounding box center [386, 219] width 254 height 29
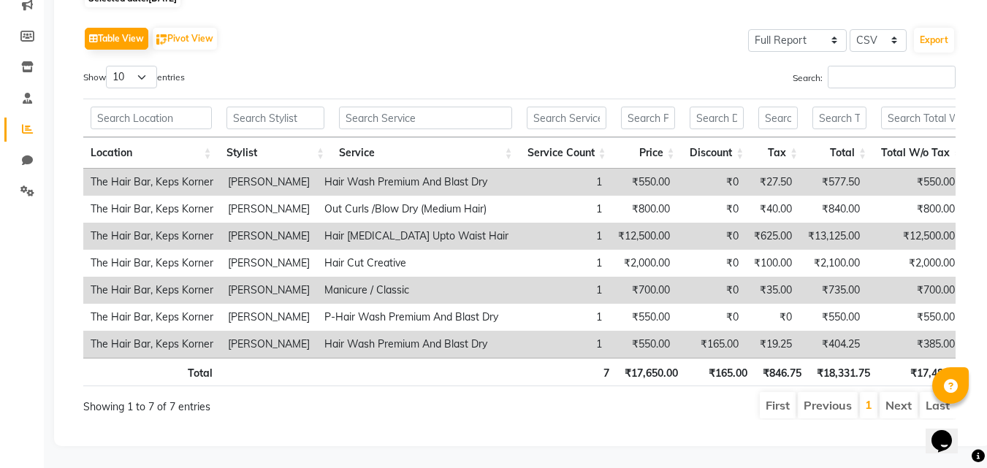
scroll to position [216, 0]
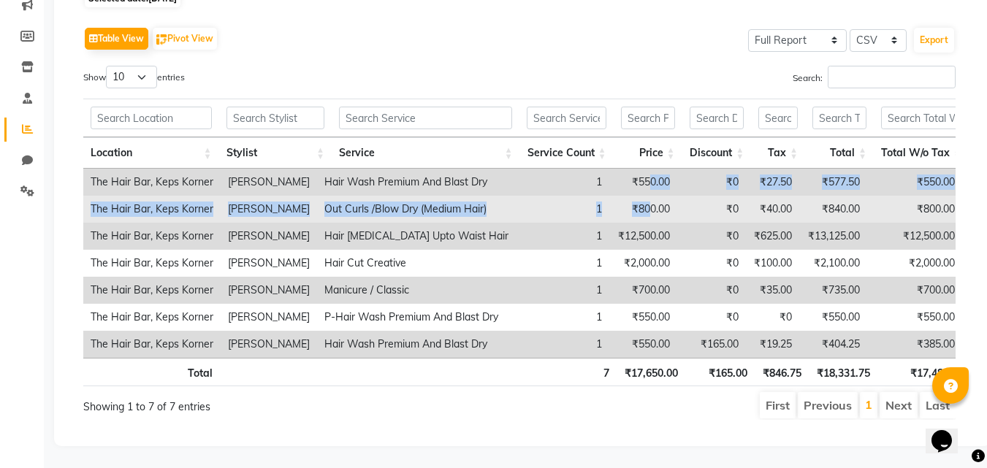
drag, startPoint x: 657, startPoint y: 150, endPoint x: 658, endPoint y: 187, distance: 36.5
click at [658, 187] on tbody "The Hair Bar, Keps Korner [PERSON_NAME] Hair Wash Premium And Blast Dry 1 ₹550.…" at bounding box center [703, 263] width 1241 height 189
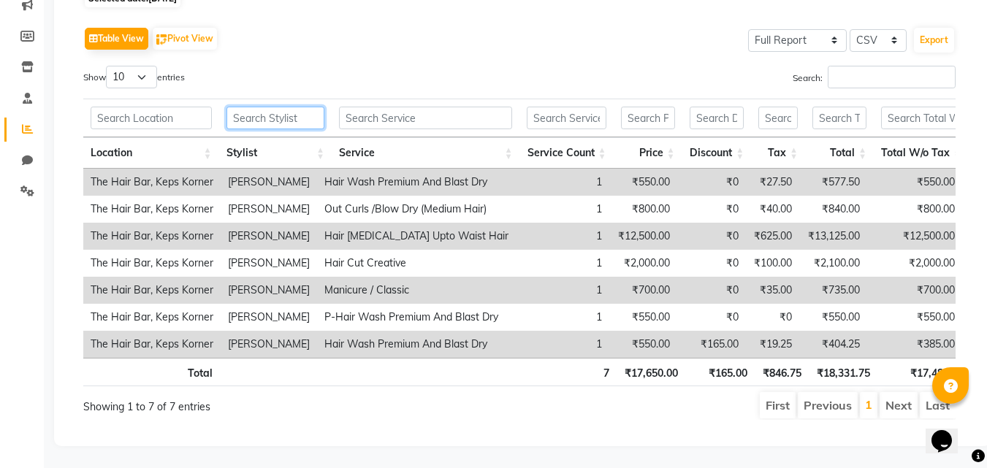
click at [291, 107] on input "text" at bounding box center [275, 118] width 98 height 23
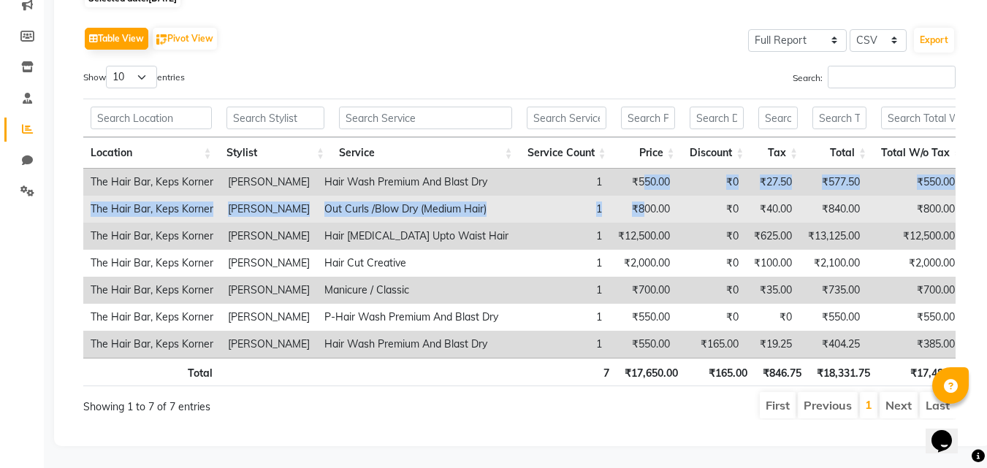
drag, startPoint x: 650, startPoint y: 160, endPoint x: 652, endPoint y: 180, distance: 19.8
click at [652, 180] on tbody "The Hair Bar, Keps Korner [PERSON_NAME] Hair Wash Premium And Blast Dry 1 ₹550.…" at bounding box center [703, 263] width 1241 height 189
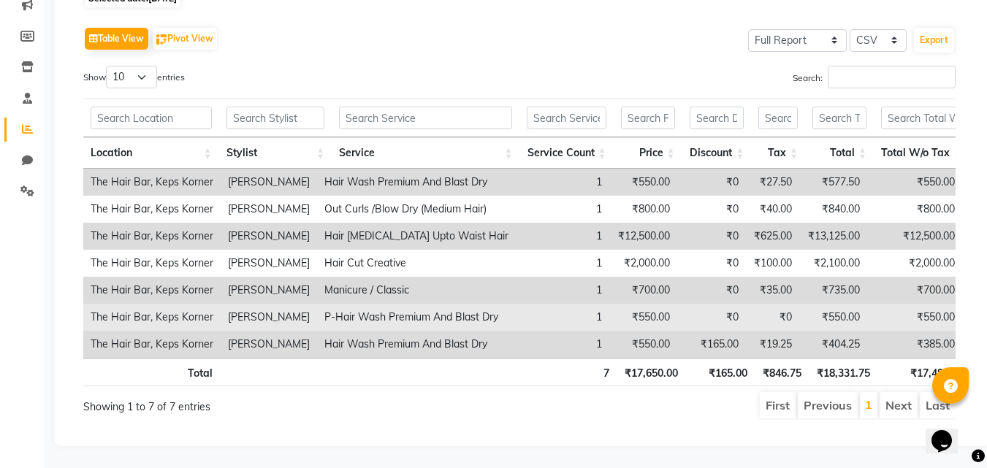
click at [772, 304] on td "₹0" at bounding box center [772, 317] width 53 height 27
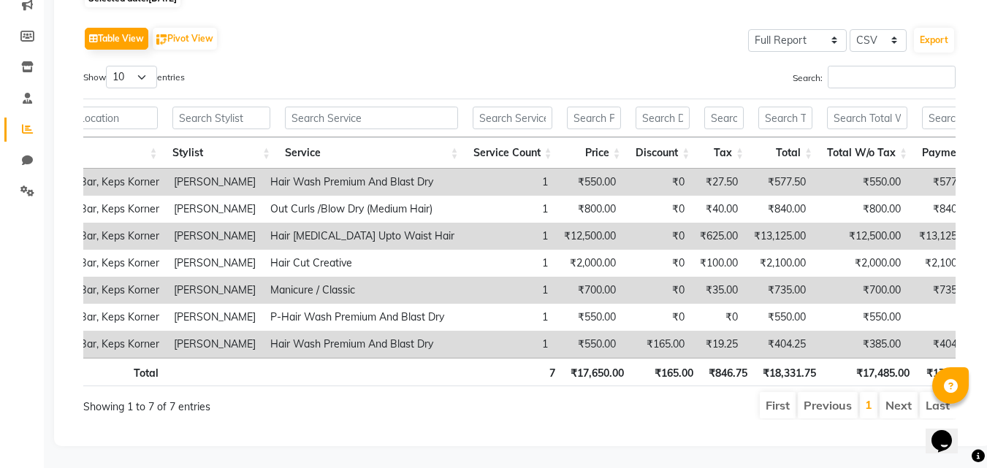
scroll to position [0, 0]
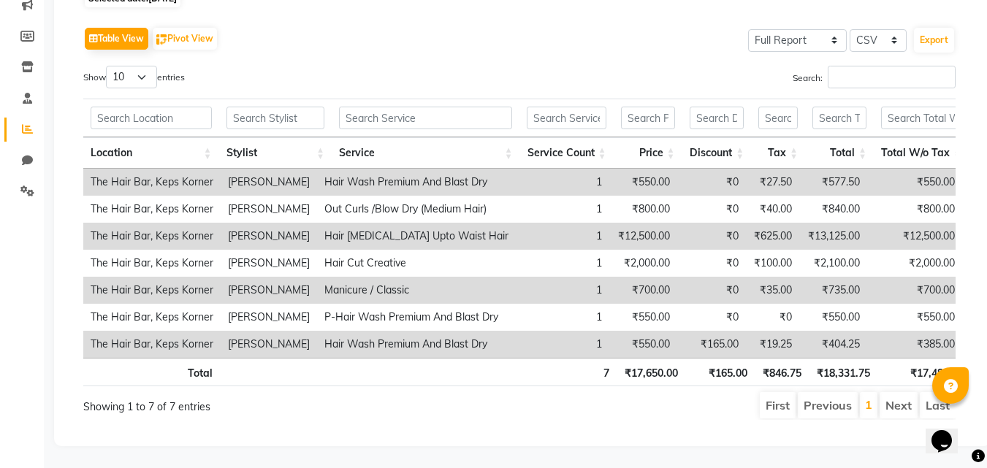
click at [606, 277] on td "1" at bounding box center [562, 290] width 93 height 27
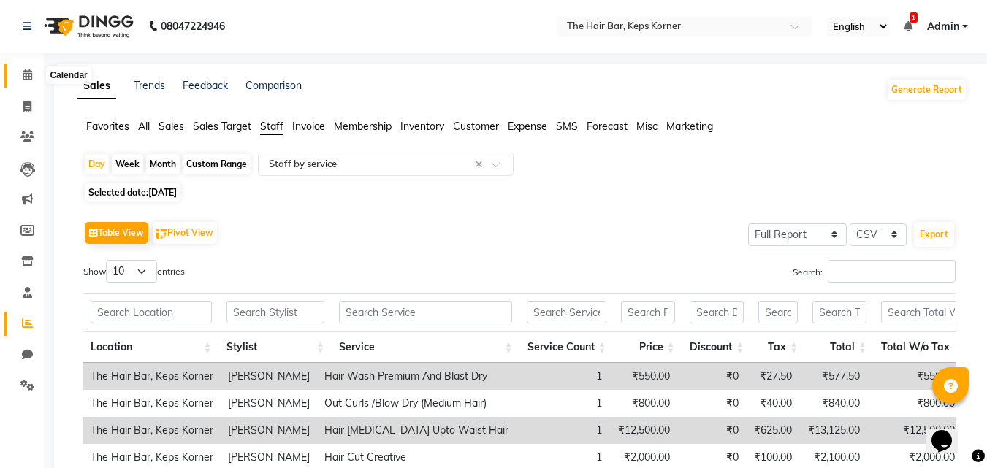
click at [26, 74] on icon at bounding box center [27, 74] width 9 height 11
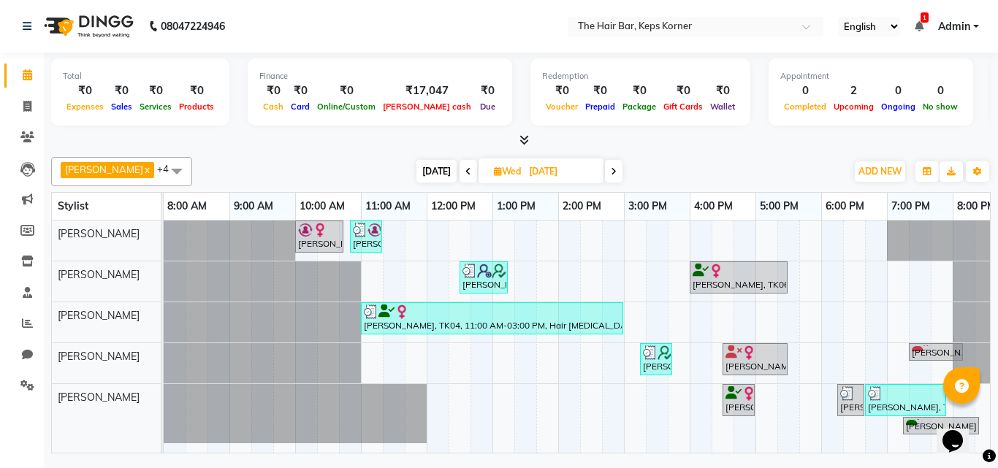
click at [434, 173] on span "[DATE]" at bounding box center [436, 171] width 40 height 23
type input "[DATE]"
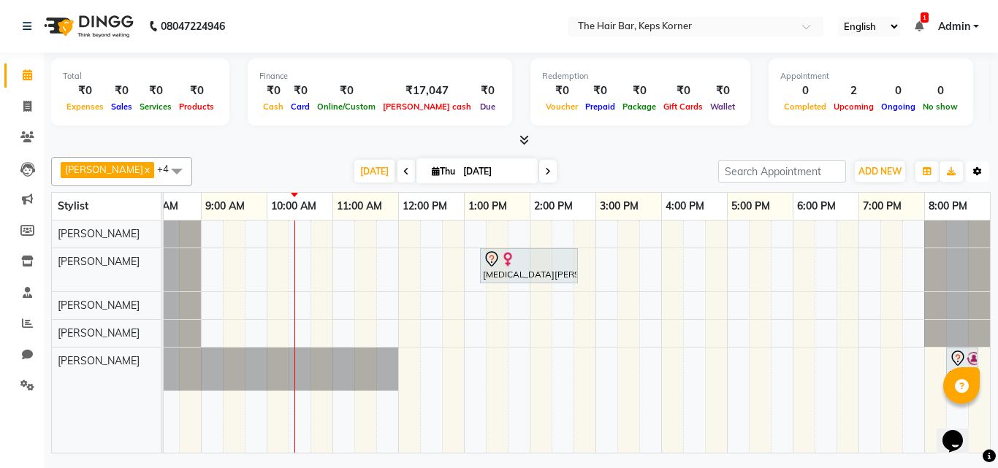
click at [981, 173] on icon "button" at bounding box center [977, 171] width 9 height 9
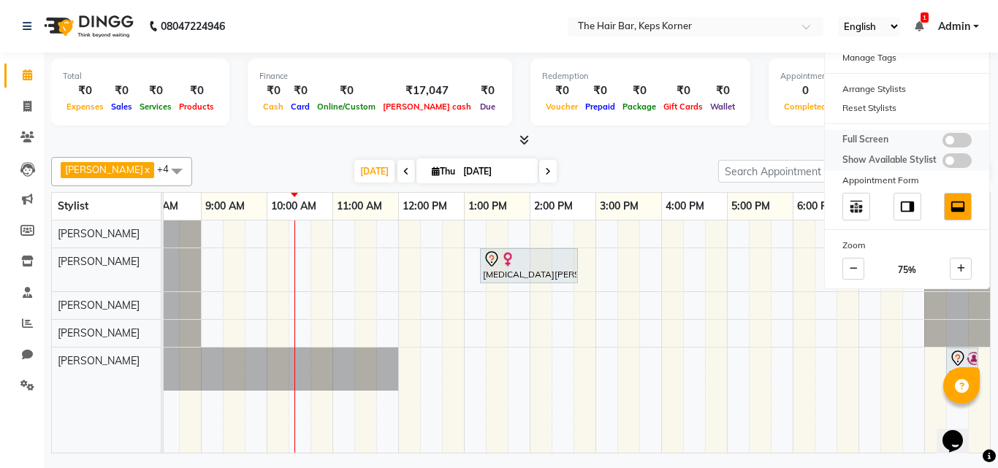
click at [960, 141] on span at bounding box center [956, 140] width 29 height 15
click at [942, 142] on input "checkbox" at bounding box center [942, 142] width 0 height 0
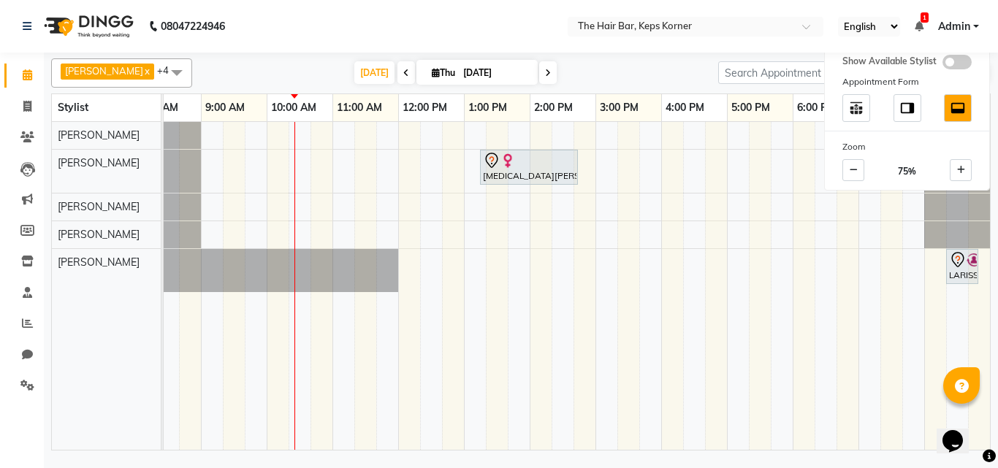
click at [635, 76] on div "[DATE] [DATE]" at bounding box center [454, 73] width 511 height 22
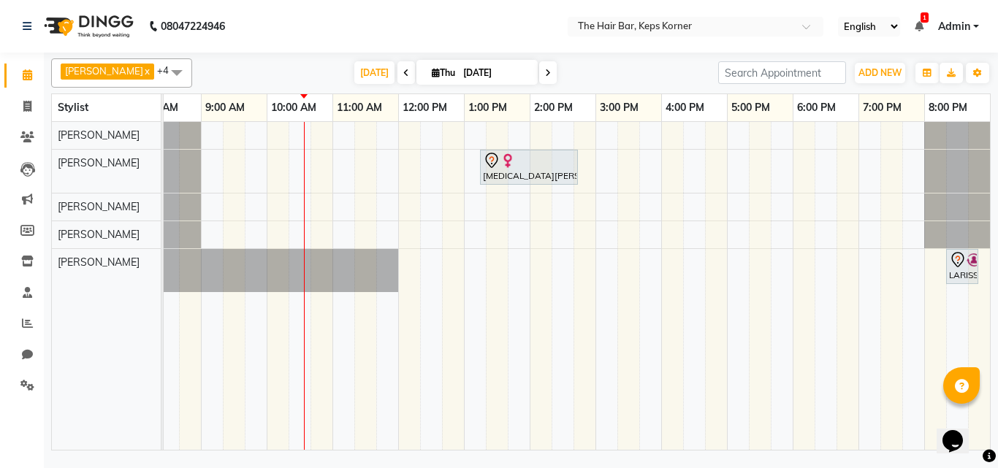
click at [311, 156] on div "[MEDICAL_DATA][PERSON_NAME], TK02, 01:15 PM-02:45 PM, Touch Up 2 Inch Amonia Fr…" at bounding box center [562, 286] width 854 height 328
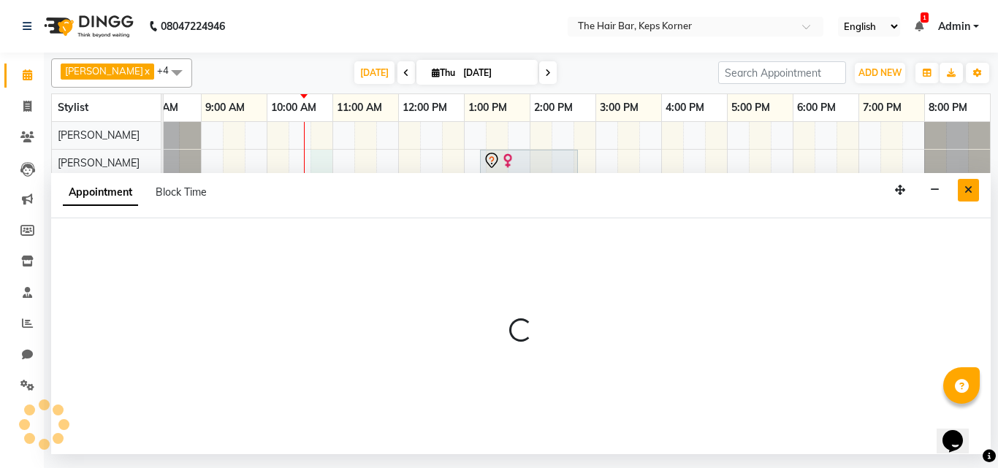
select select "92089"
select select "tentative"
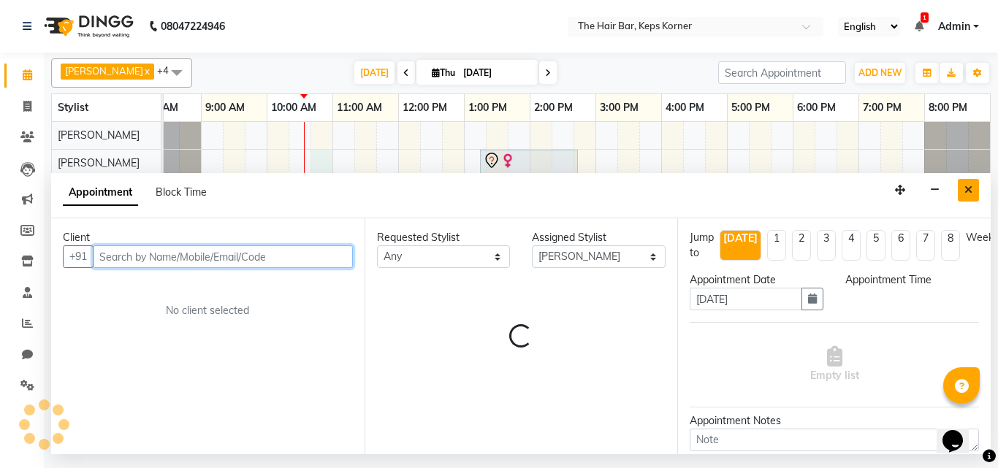
drag, startPoint x: 966, startPoint y: 191, endPoint x: 852, endPoint y: 211, distance: 116.5
click at [960, 192] on button "Close" at bounding box center [967, 190] width 21 height 23
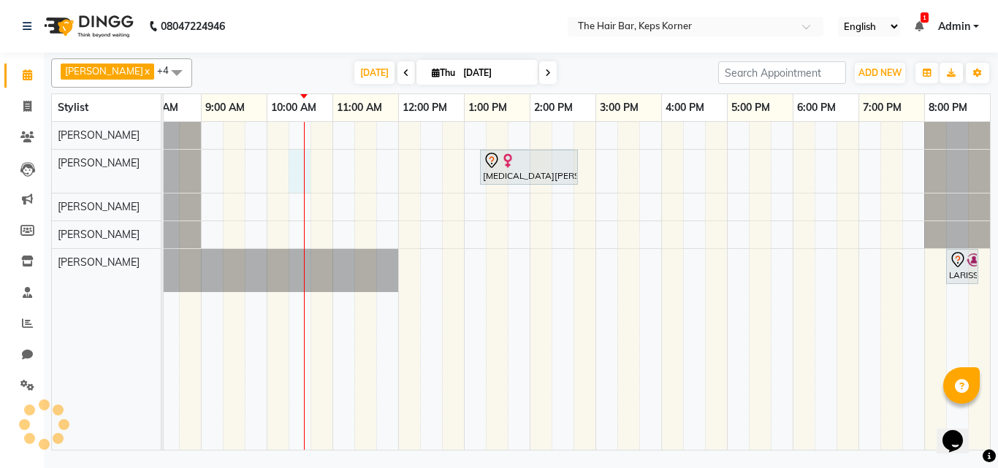
click at [309, 164] on div "[MEDICAL_DATA][PERSON_NAME], TK02, 01:15 PM-02:45 PM, Touch Up 2 Inch Amonia Fr…" at bounding box center [562, 286] width 854 height 328
select select "92089"
select select "615"
select select "tentative"
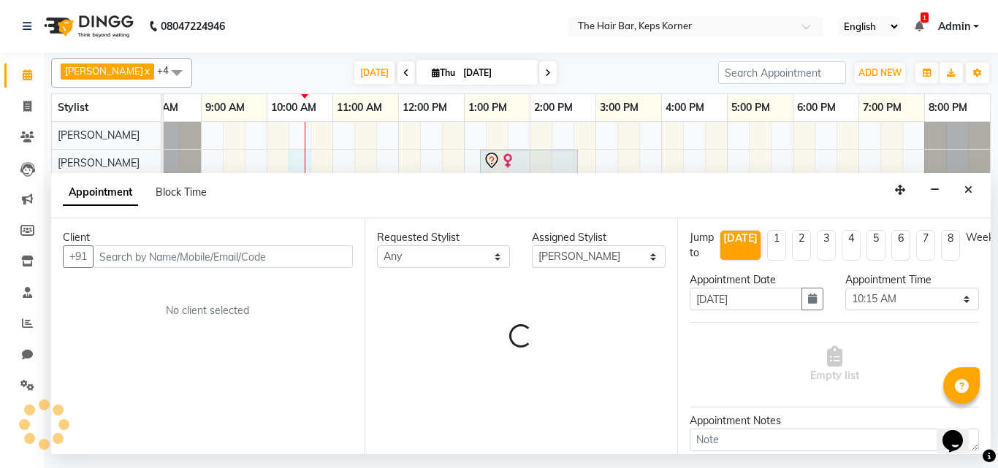
click at [198, 259] on input "text" at bounding box center [223, 256] width 260 height 23
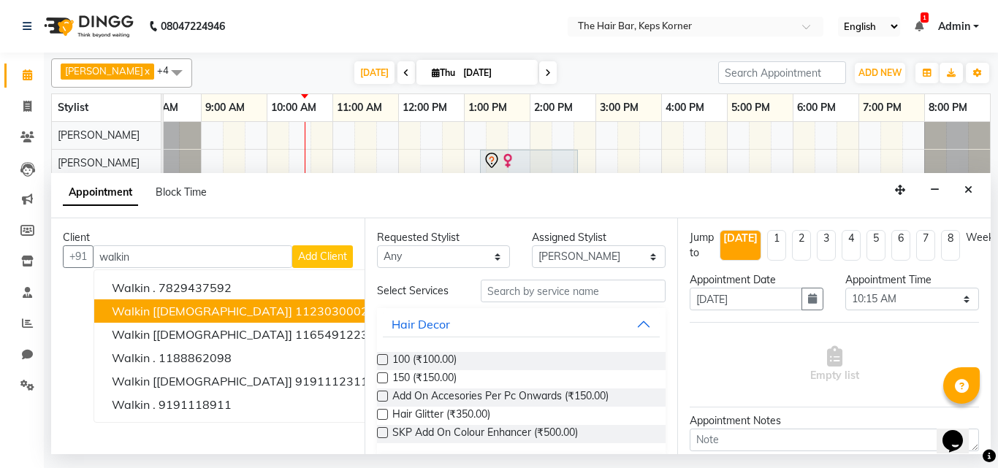
click at [187, 309] on span "Walkin [[DEMOGRAPHIC_DATA]]" at bounding box center [202, 311] width 180 height 15
type input "1123030002"
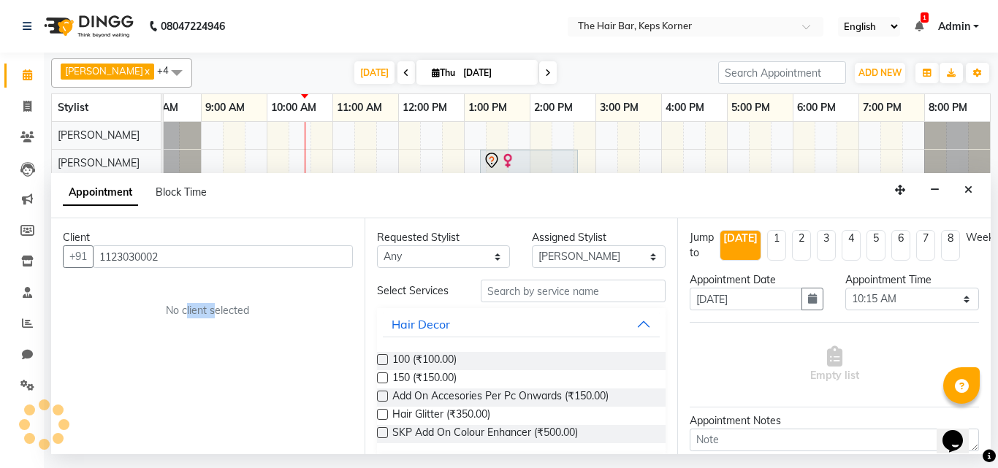
click at [187, 309] on div "No client selected" at bounding box center [208, 310] width 220 height 15
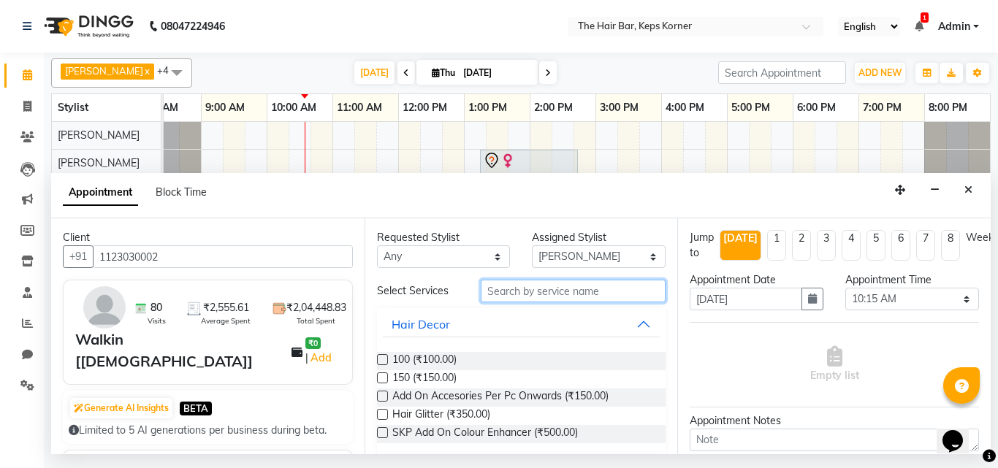
click at [535, 299] on input "text" at bounding box center [573, 291] width 185 height 23
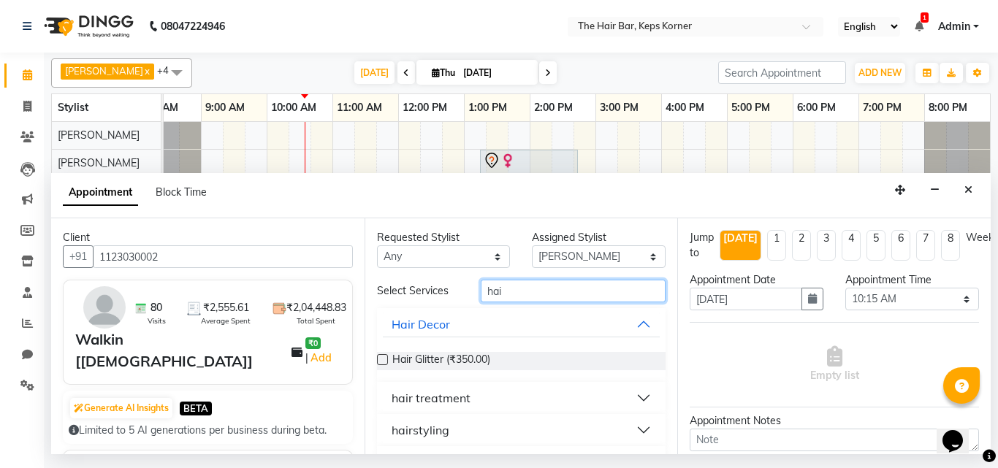
type input "hai"
click at [519, 398] on button "hair treatment" at bounding box center [522, 398] width 278 height 26
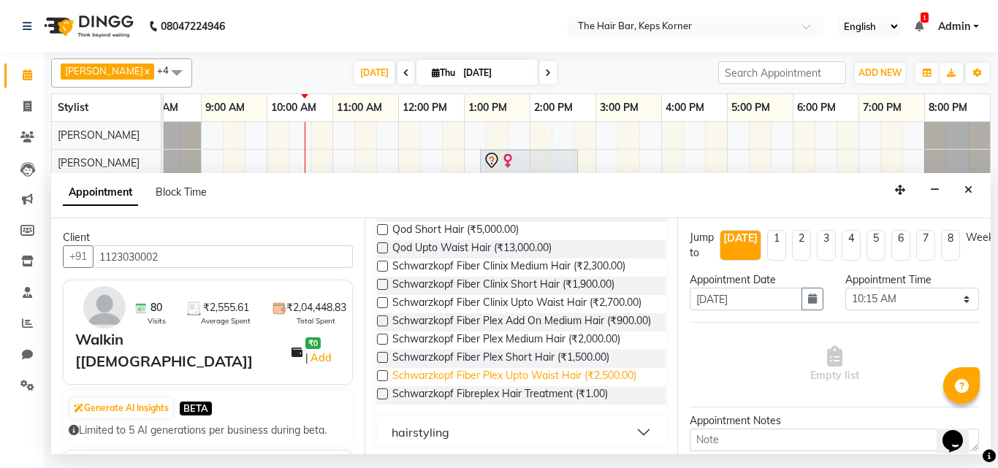
scroll to position [1826, 0]
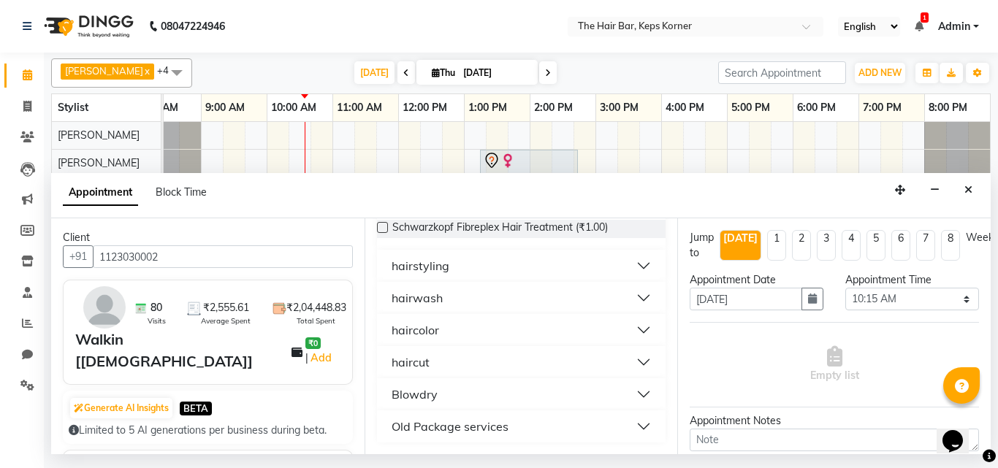
click at [465, 397] on button "Blowdry" at bounding box center [522, 394] width 278 height 26
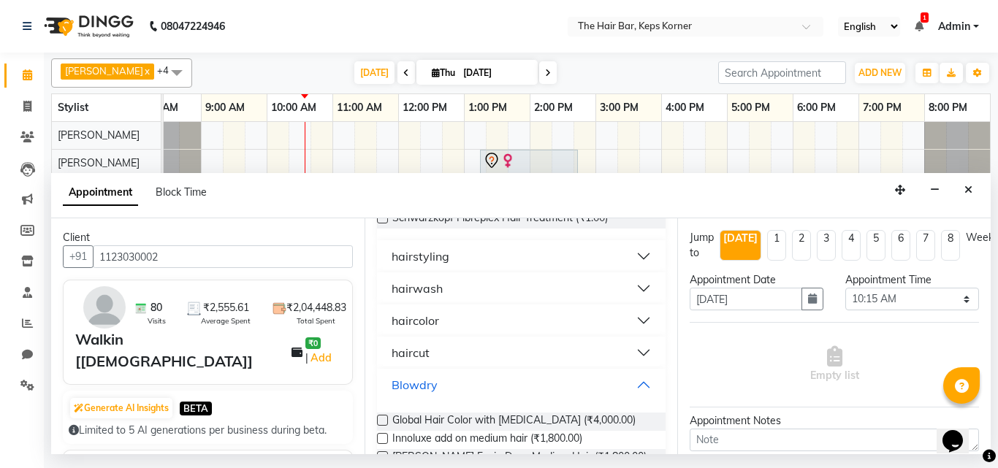
click at [465, 397] on button "Blowdry" at bounding box center [522, 385] width 278 height 26
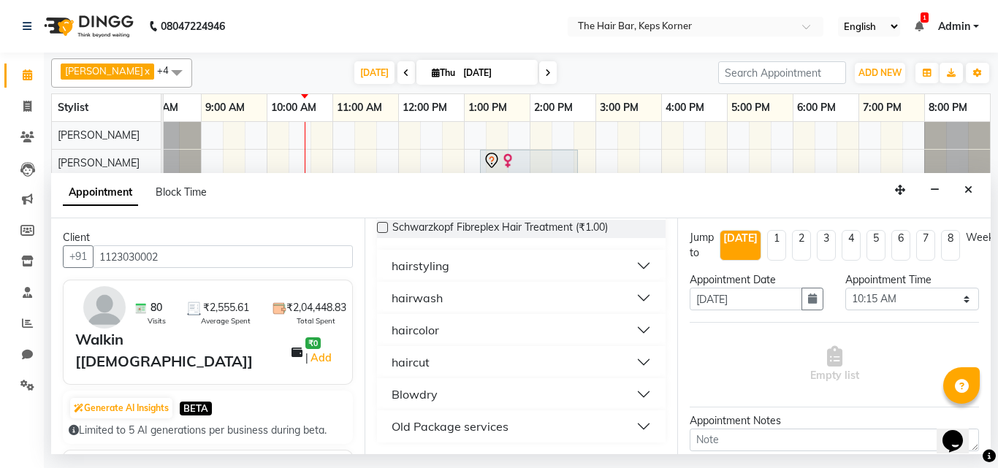
click at [448, 305] on button "hairwash" at bounding box center [522, 298] width 278 height 26
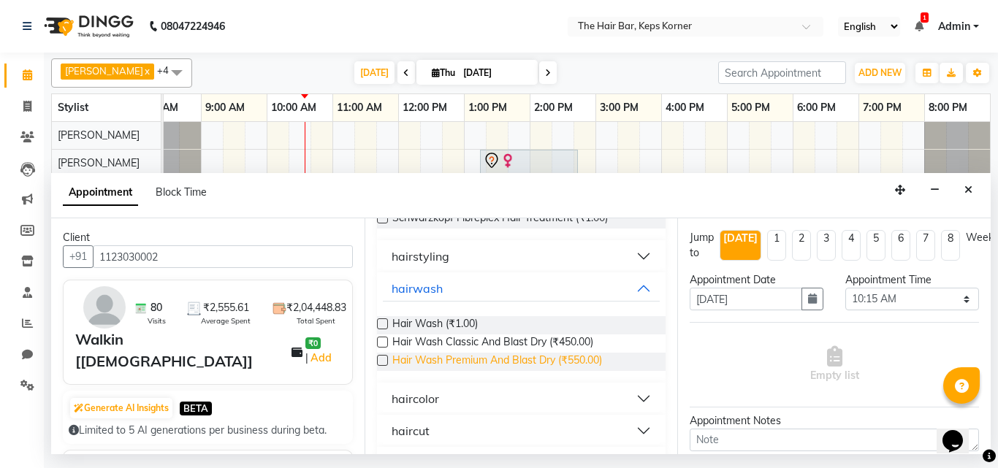
click at [465, 371] on span "Hair Wash Premium And Blast Dry (₹550.00)" at bounding box center [497, 362] width 210 height 18
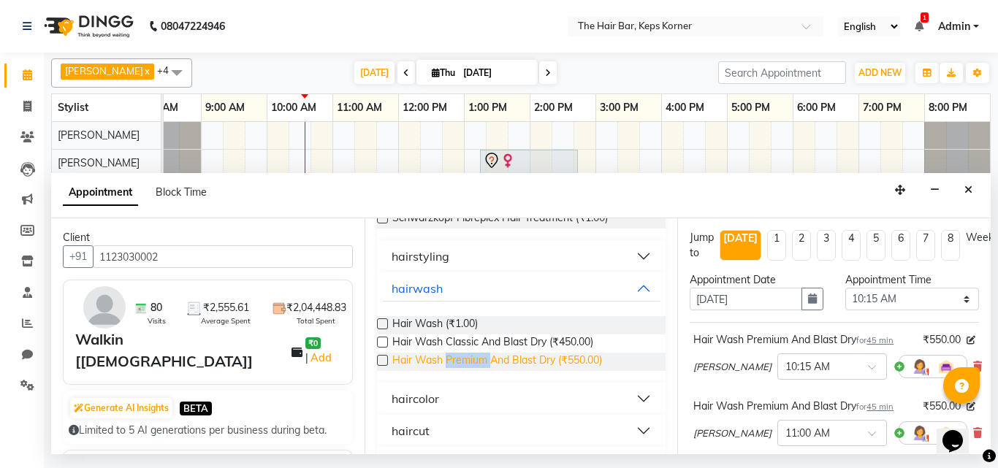
checkbox input "false"
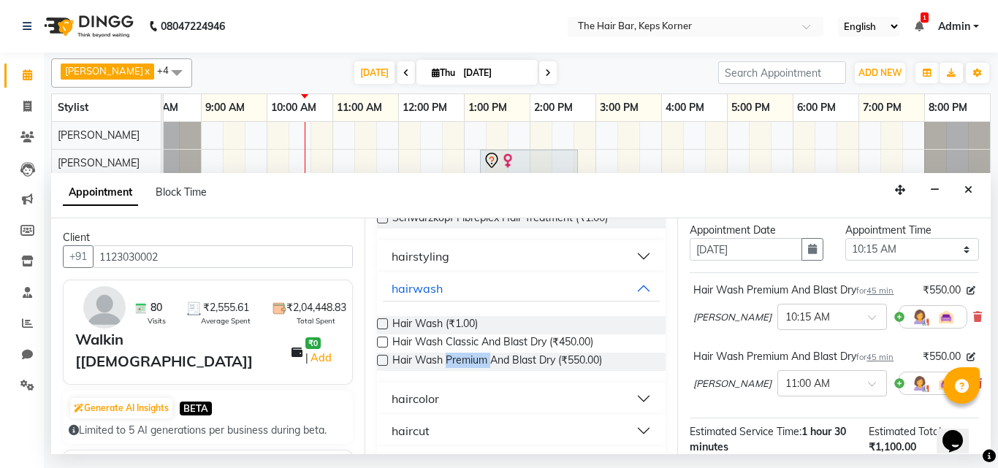
scroll to position [73, 0]
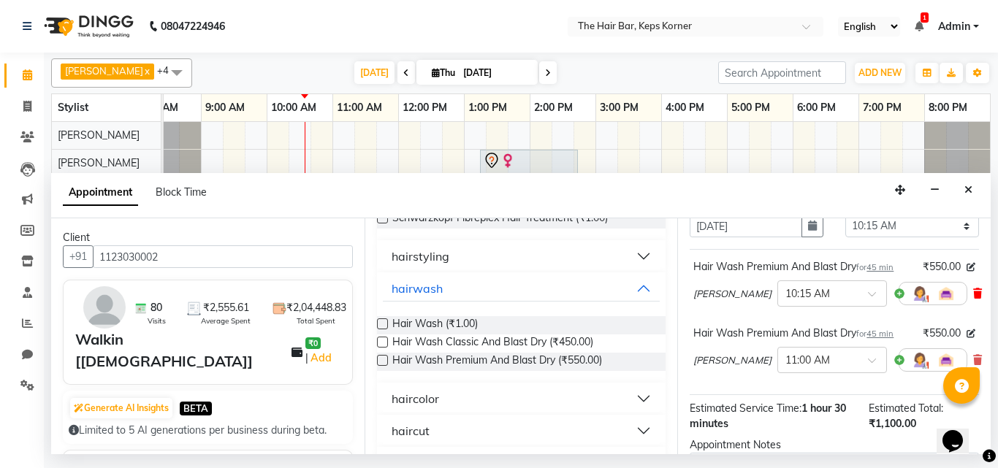
click at [973, 296] on icon at bounding box center [977, 293] width 9 height 10
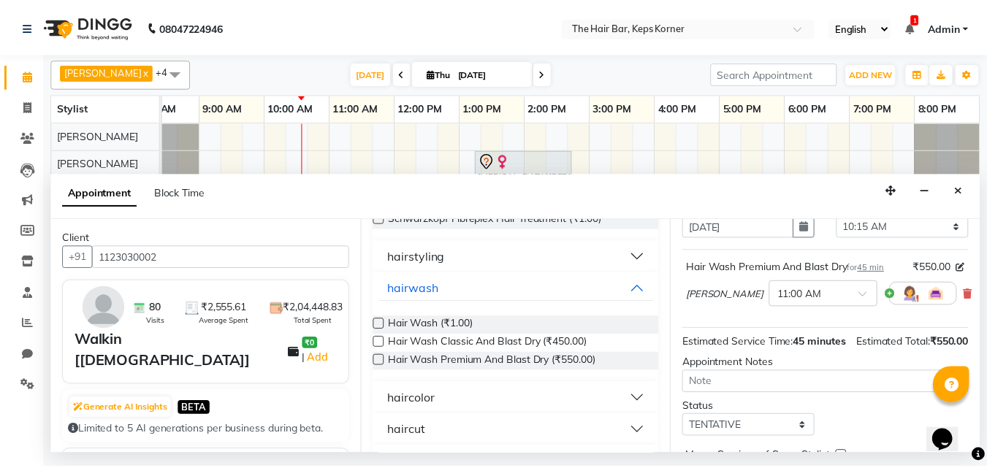
scroll to position [175, 0]
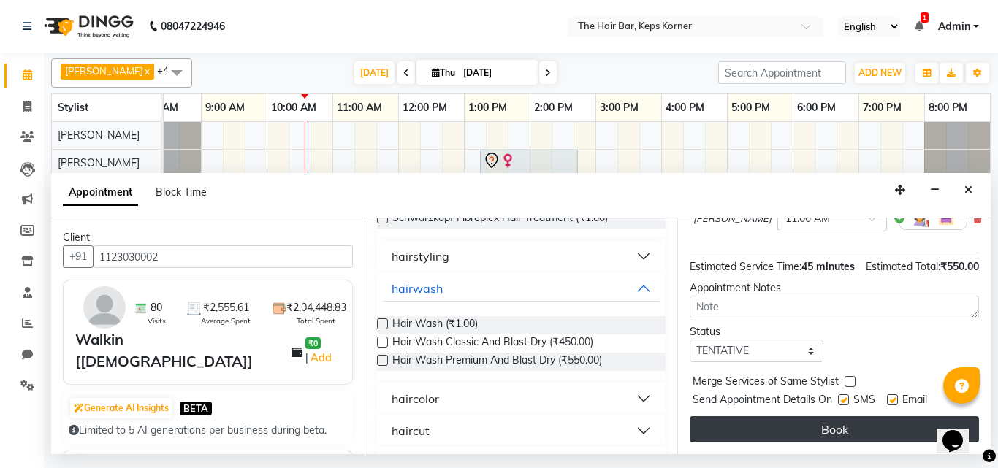
click at [810, 416] on button "Book" at bounding box center [833, 429] width 289 height 26
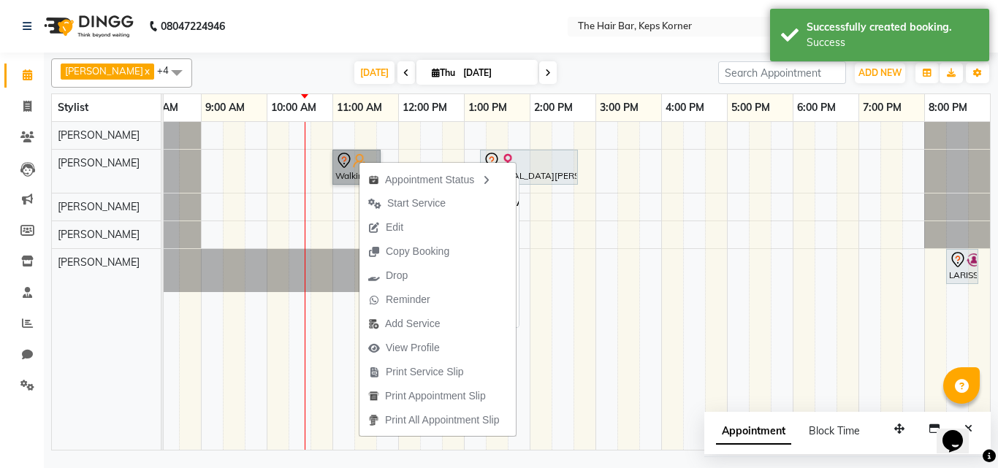
click at [353, 156] on link "Walkin [[DEMOGRAPHIC_DATA]], TK03, 11:00 AM-11:45 AM, Hair Wash Premium And Bla…" at bounding box center [356, 167] width 48 height 35
select select "7"
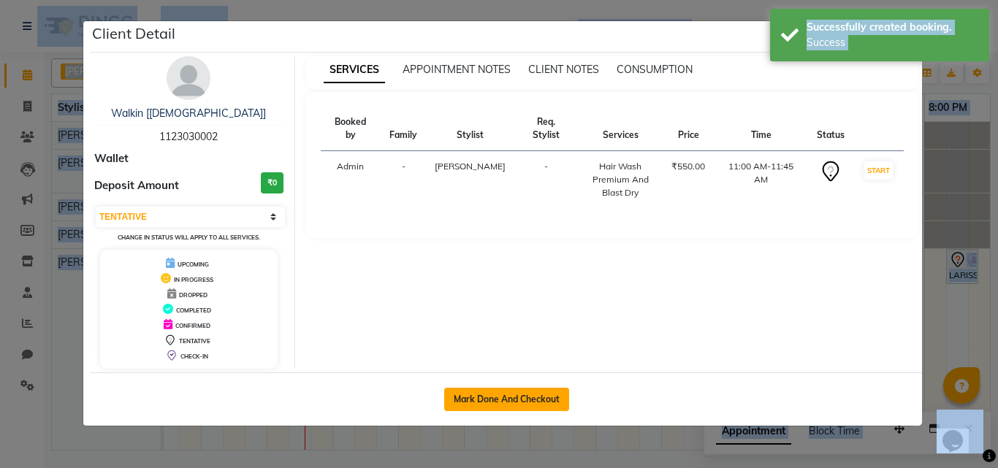
click at [500, 404] on button "Mark Done And Checkout" at bounding box center [506, 399] width 125 height 23
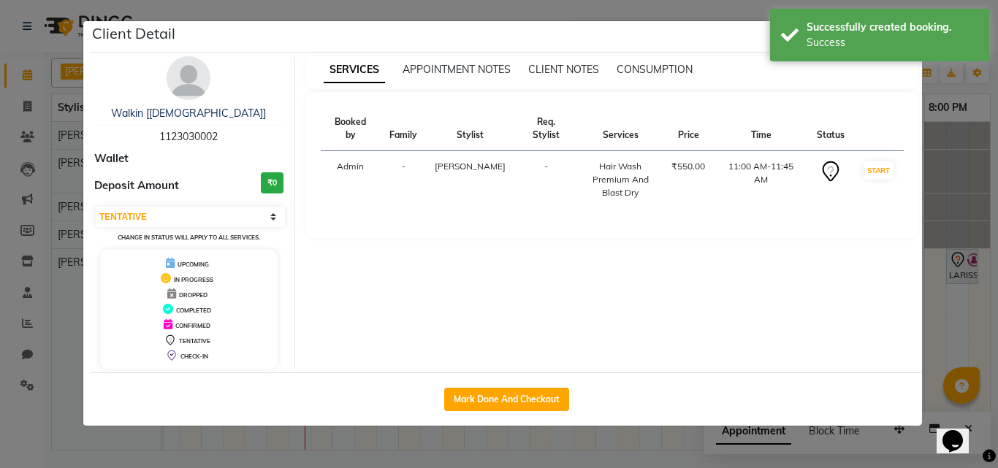
select select "service"
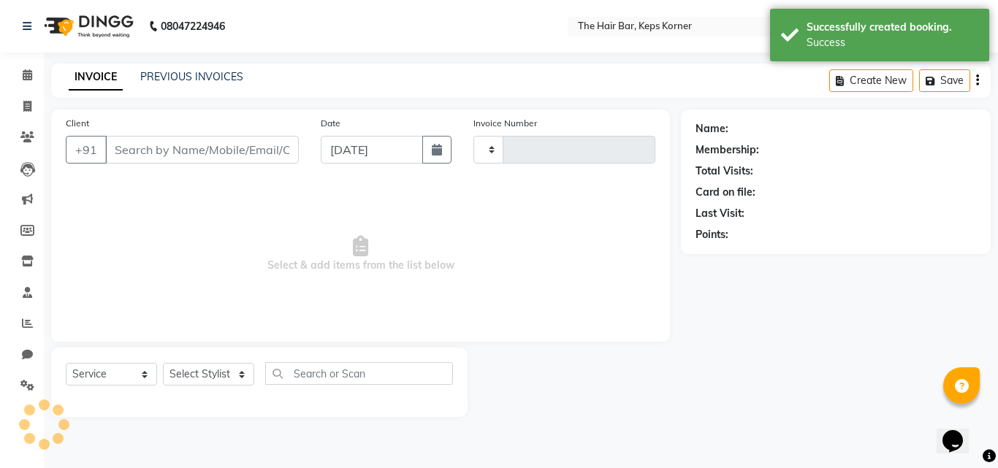
type input "1614"
select select "8992"
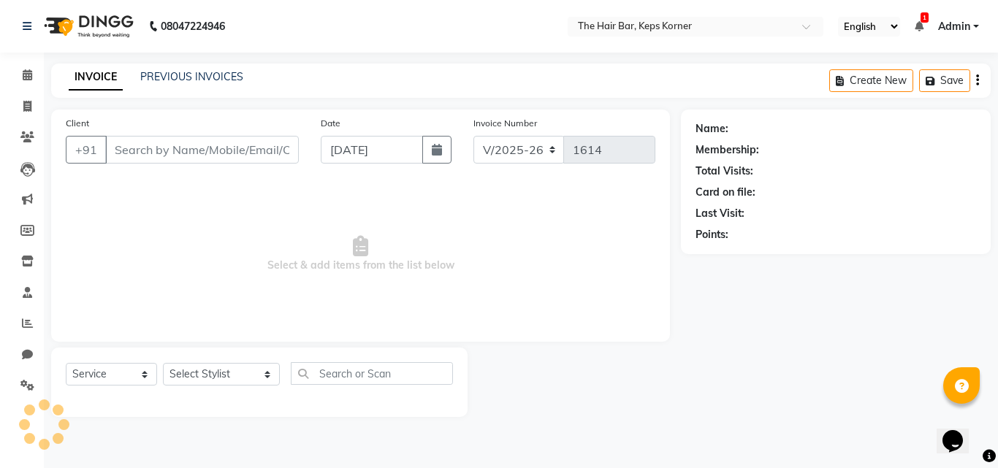
type input "1123030002"
select select "92089"
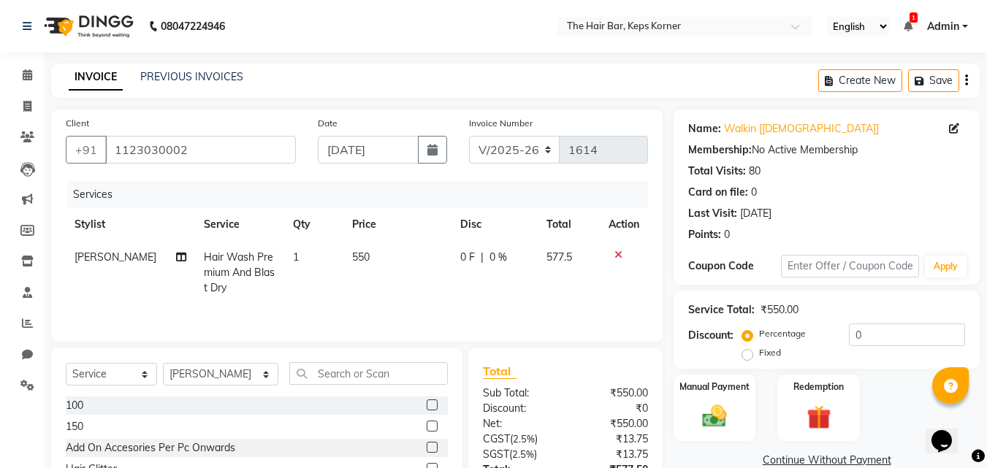
click at [352, 254] on span "550" at bounding box center [361, 256] width 18 height 13
select select "92089"
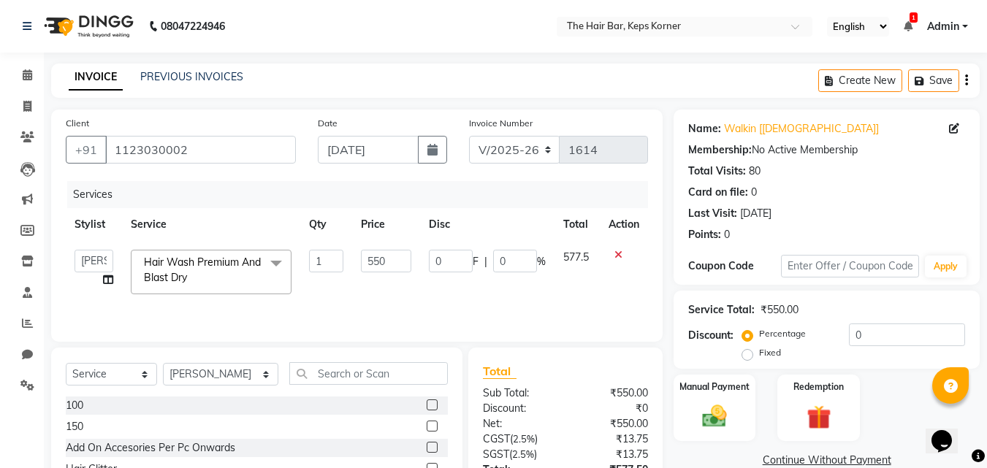
click at [349, 254] on td "1" at bounding box center [326, 272] width 52 height 62
click at [399, 266] on input "550" at bounding box center [386, 261] width 50 height 23
type input "5"
type input "650"
click at [432, 283] on tr "[PERSON_NAME] Admin [PERSON_NAME] [PERSON_NAME], Raza . [PERSON_NAME], [PERSON_…" at bounding box center [357, 272] width 582 height 62
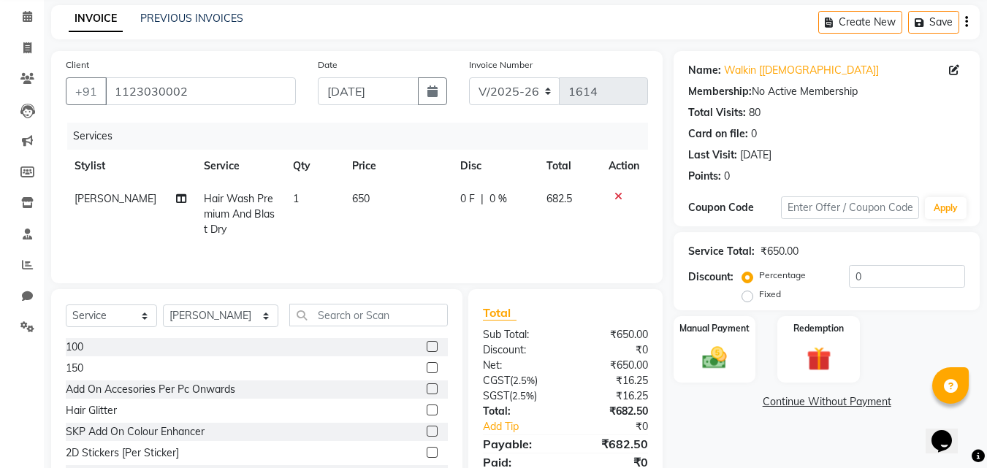
scroll to position [117, 0]
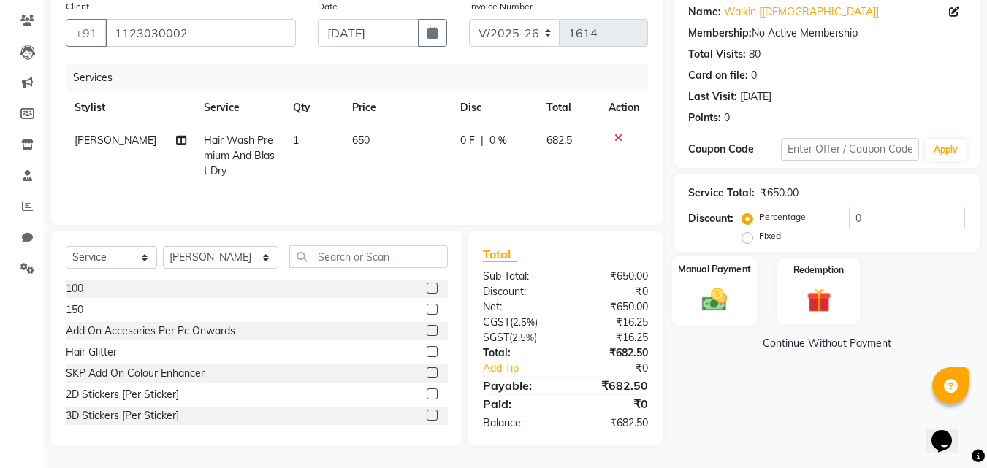
click at [724, 299] on img at bounding box center [714, 299] width 41 height 29
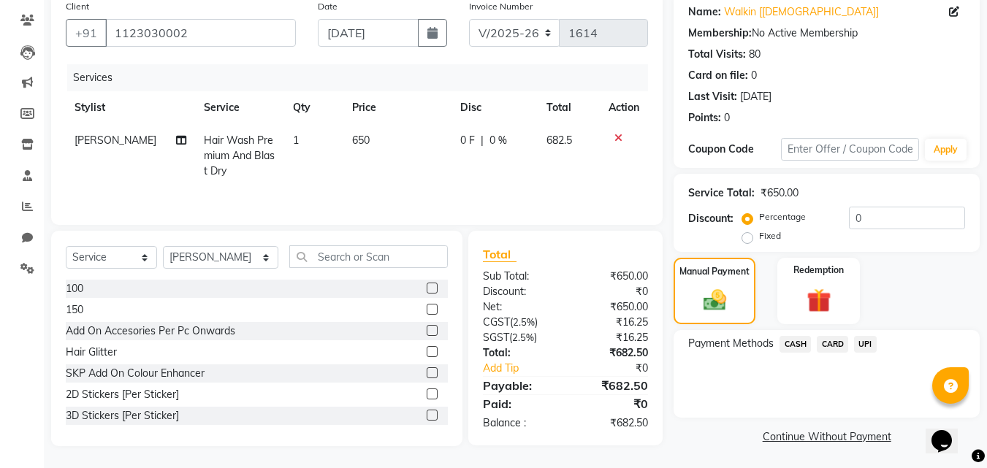
scroll to position [118, 0]
click at [865, 341] on span "UPI" at bounding box center [865, 342] width 23 height 17
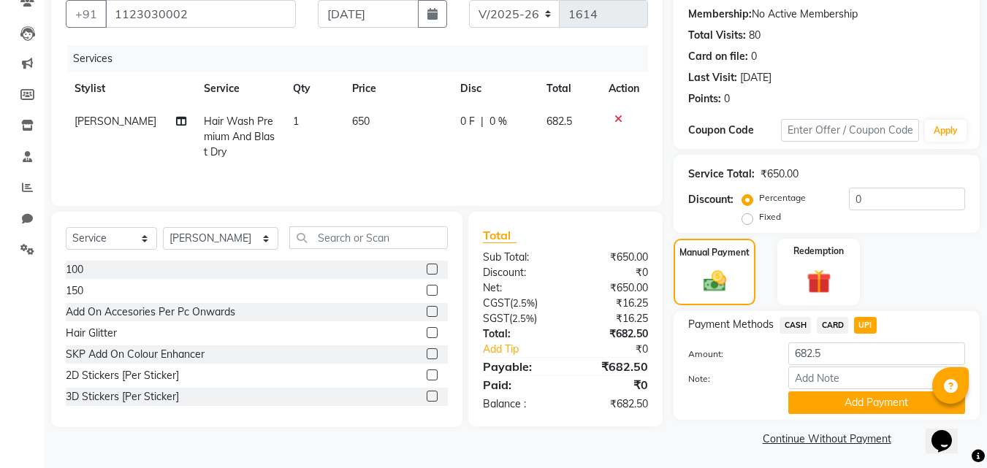
scroll to position [139, 0]
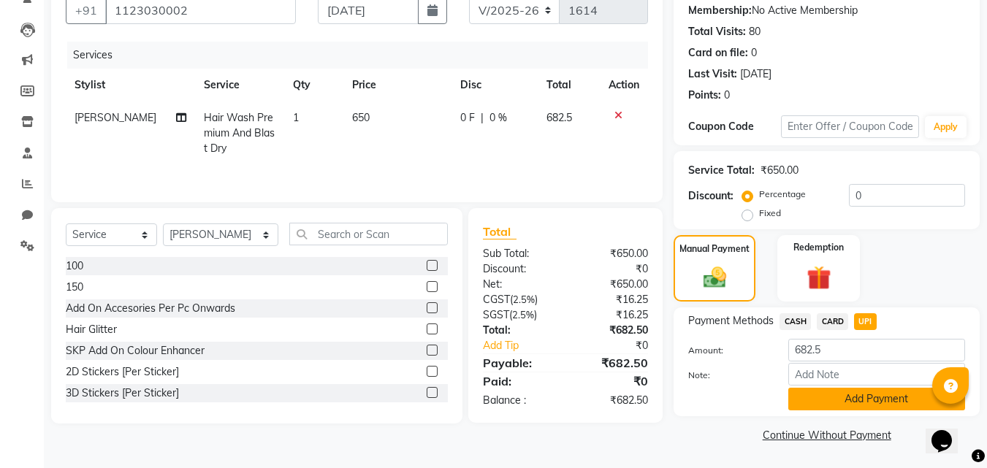
click at [843, 396] on button "Add Payment" at bounding box center [876, 399] width 177 height 23
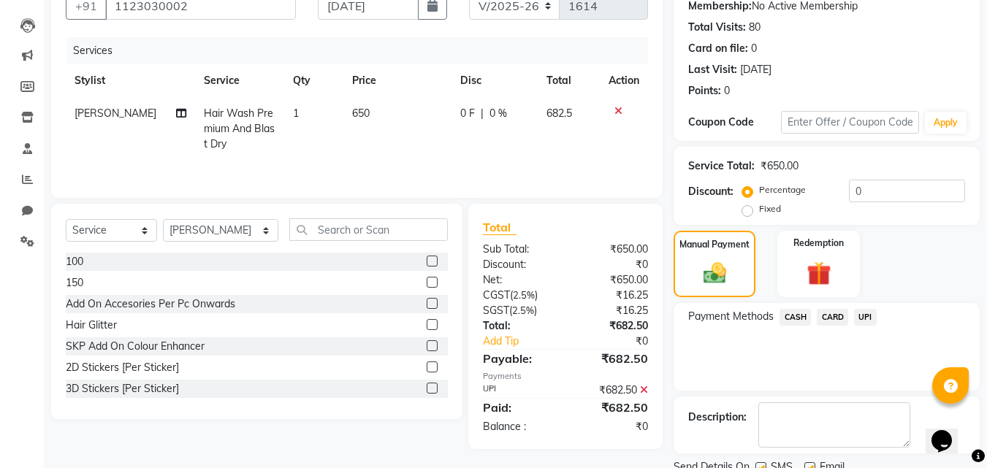
scroll to position [201, 0]
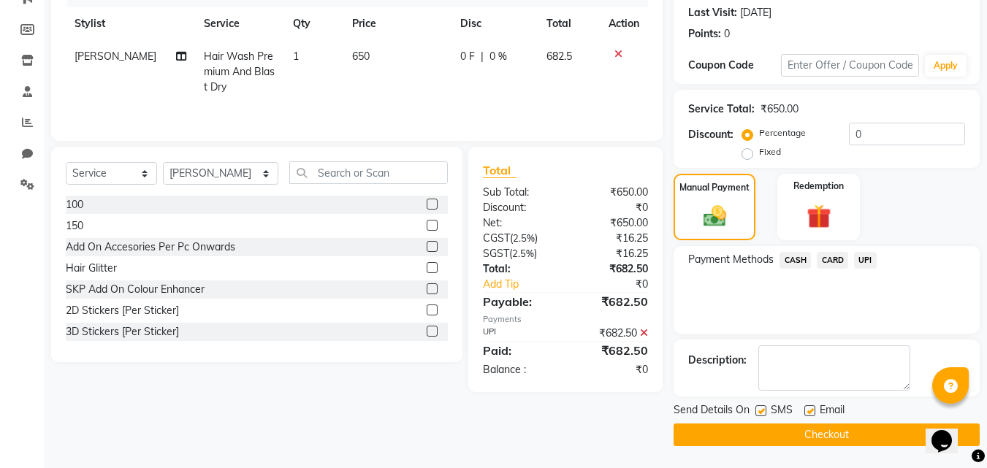
click at [753, 434] on button "Checkout" at bounding box center [826, 435] width 306 height 23
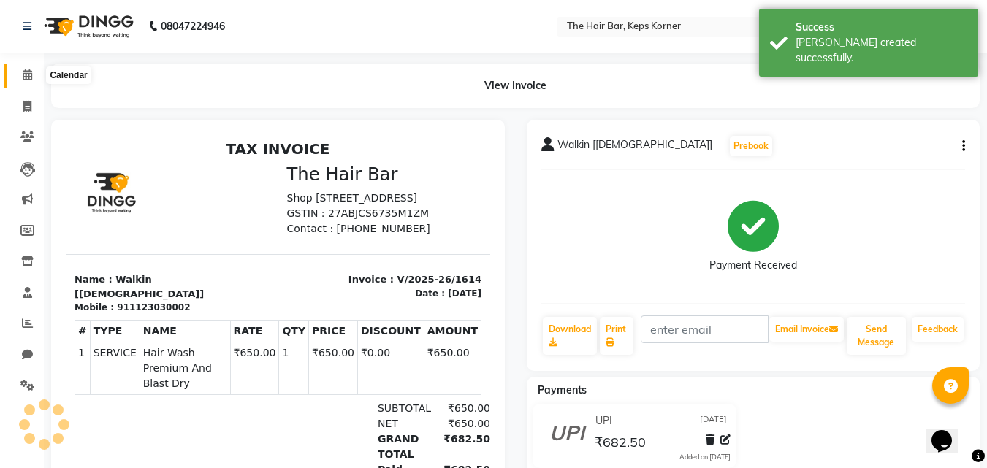
click at [23, 78] on icon at bounding box center [27, 74] width 9 height 11
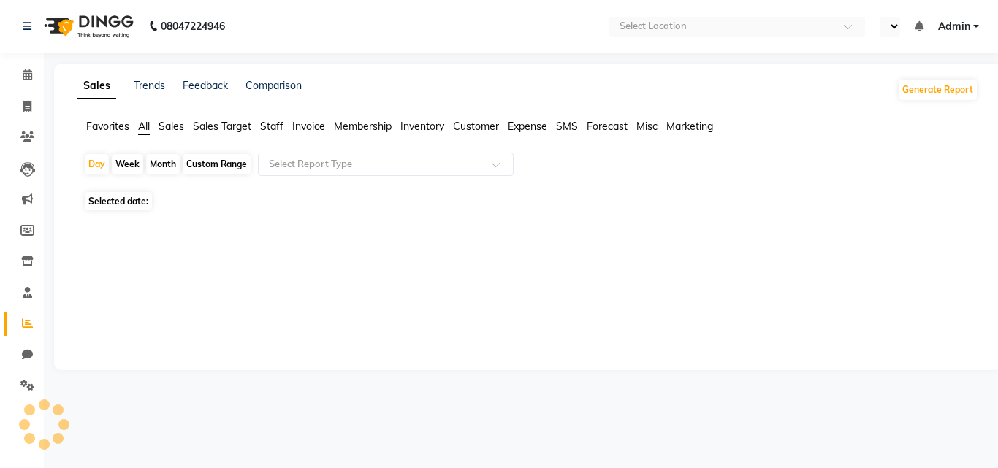
select select "en"
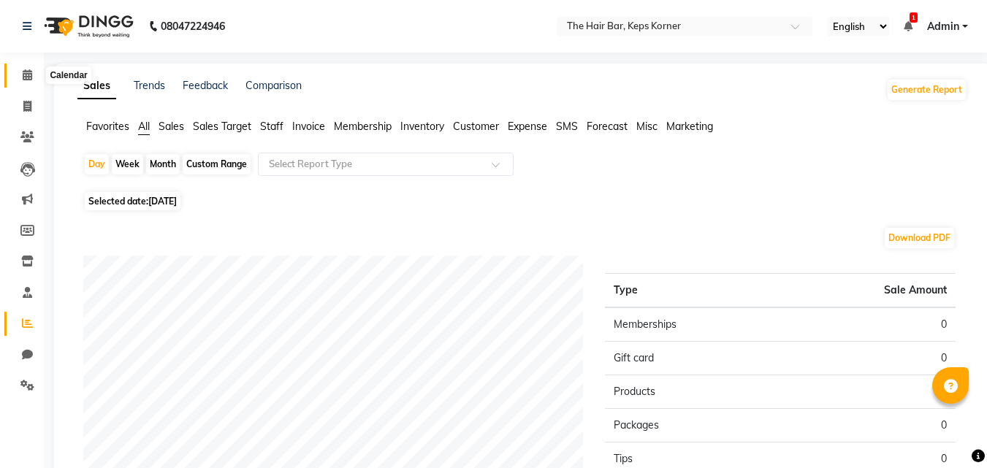
click at [26, 76] on icon at bounding box center [27, 74] width 9 height 11
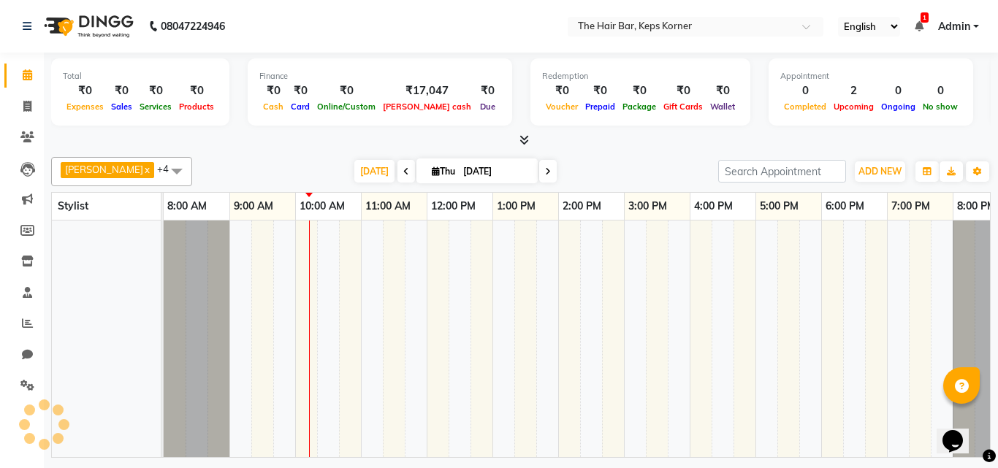
scroll to position [0, 28]
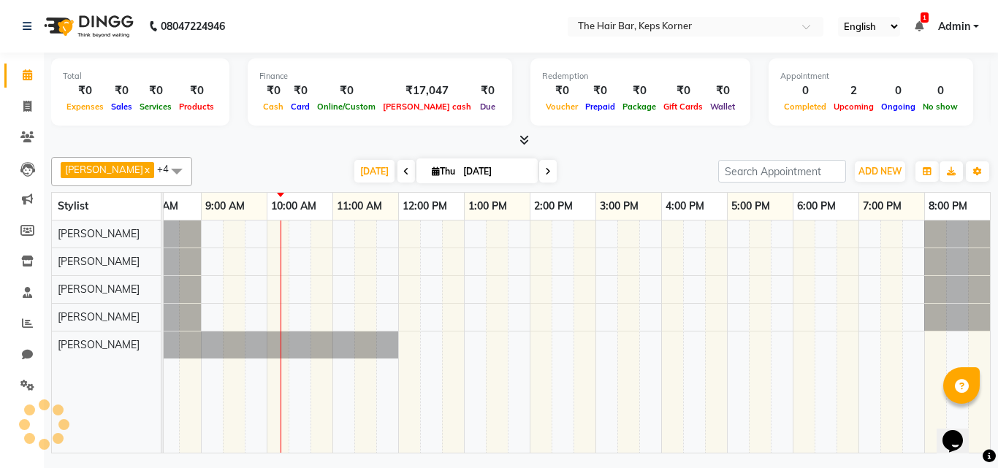
click at [397, 172] on span at bounding box center [406, 171] width 18 height 23
type input "[DATE]"
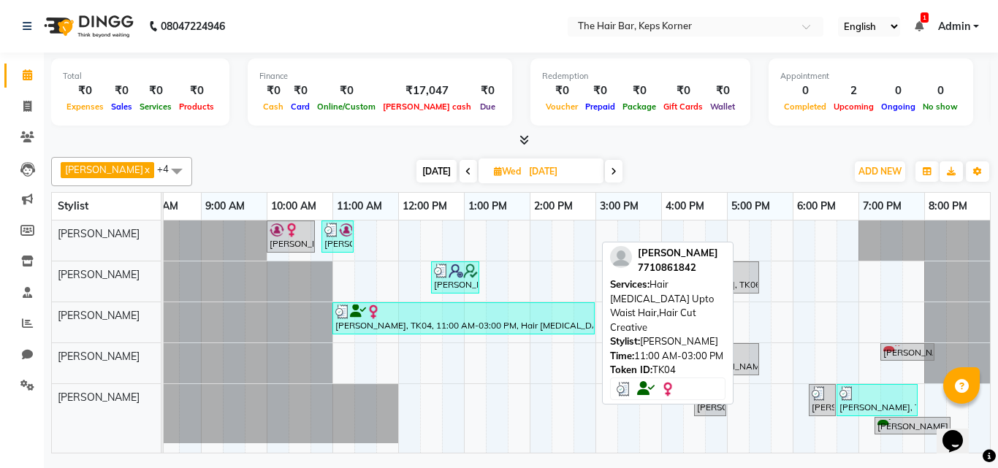
click at [416, 317] on div at bounding box center [463, 312] width 256 height 15
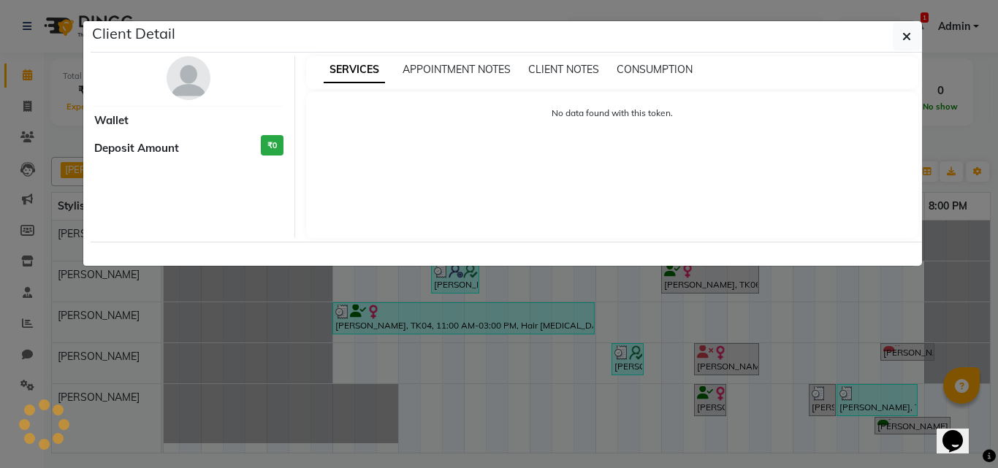
select select "3"
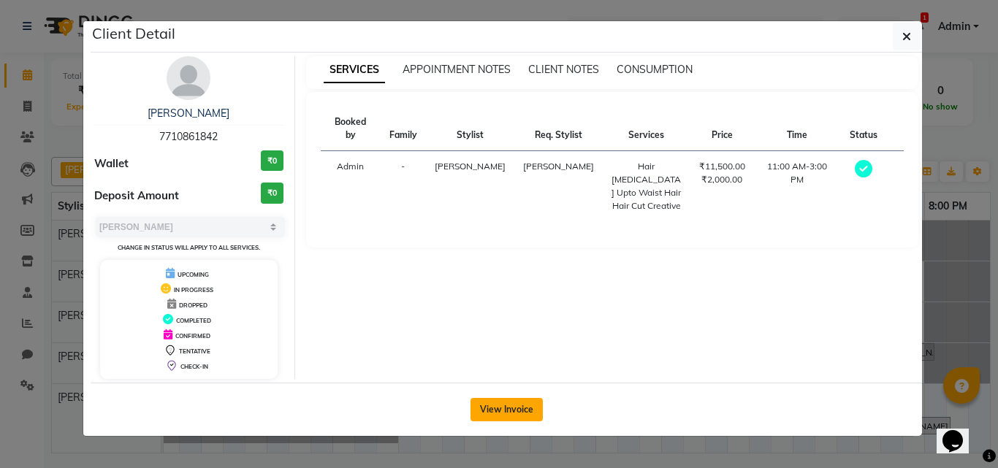
click at [517, 408] on button "View Invoice" at bounding box center [506, 409] width 72 height 23
